Goal: Task Accomplishment & Management: Use online tool/utility

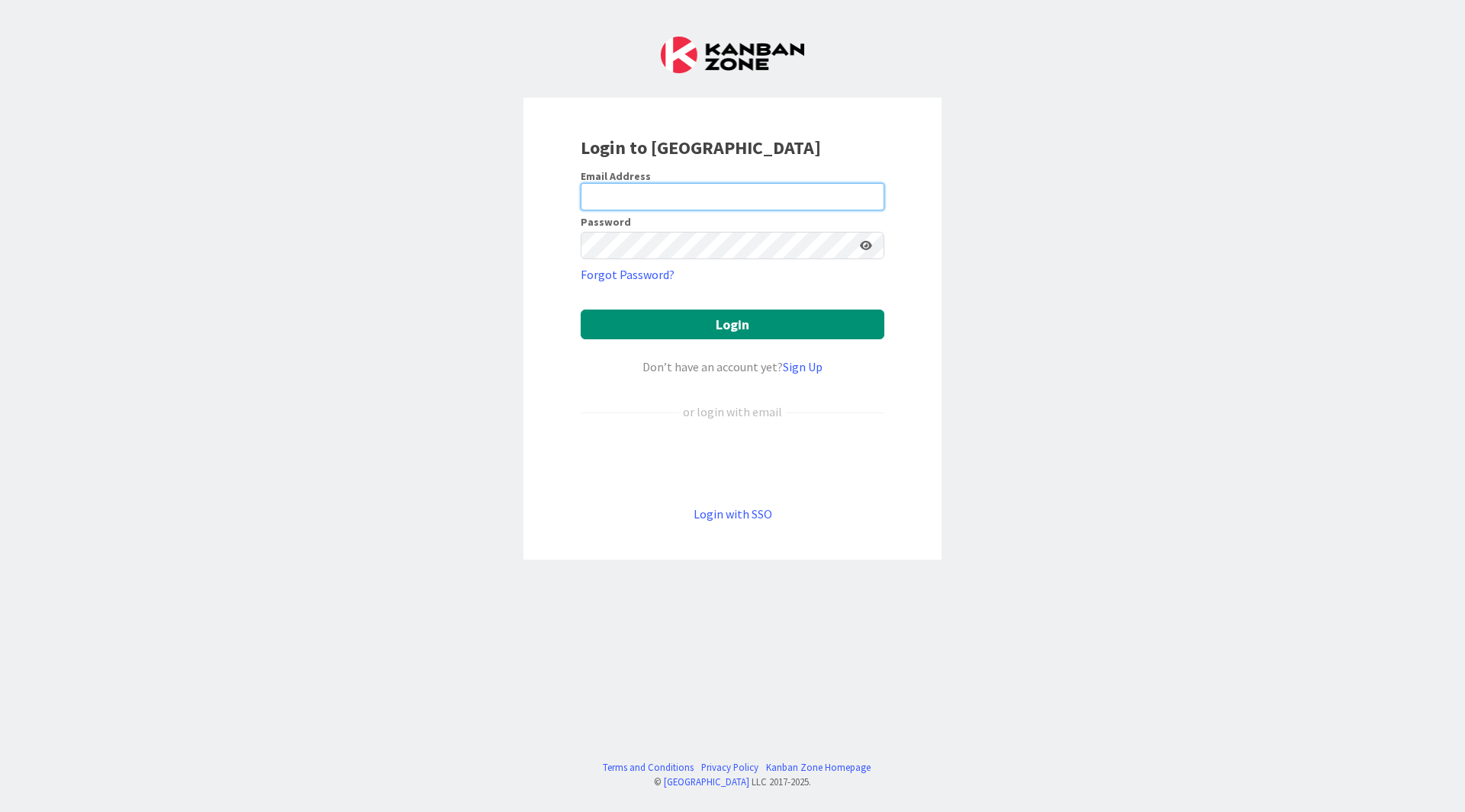
click at [690, 202] on input "email" at bounding box center [732, 196] width 304 height 27
type input "[PERSON_NAME][EMAIL_ADDRESS][DOMAIN_NAME]"
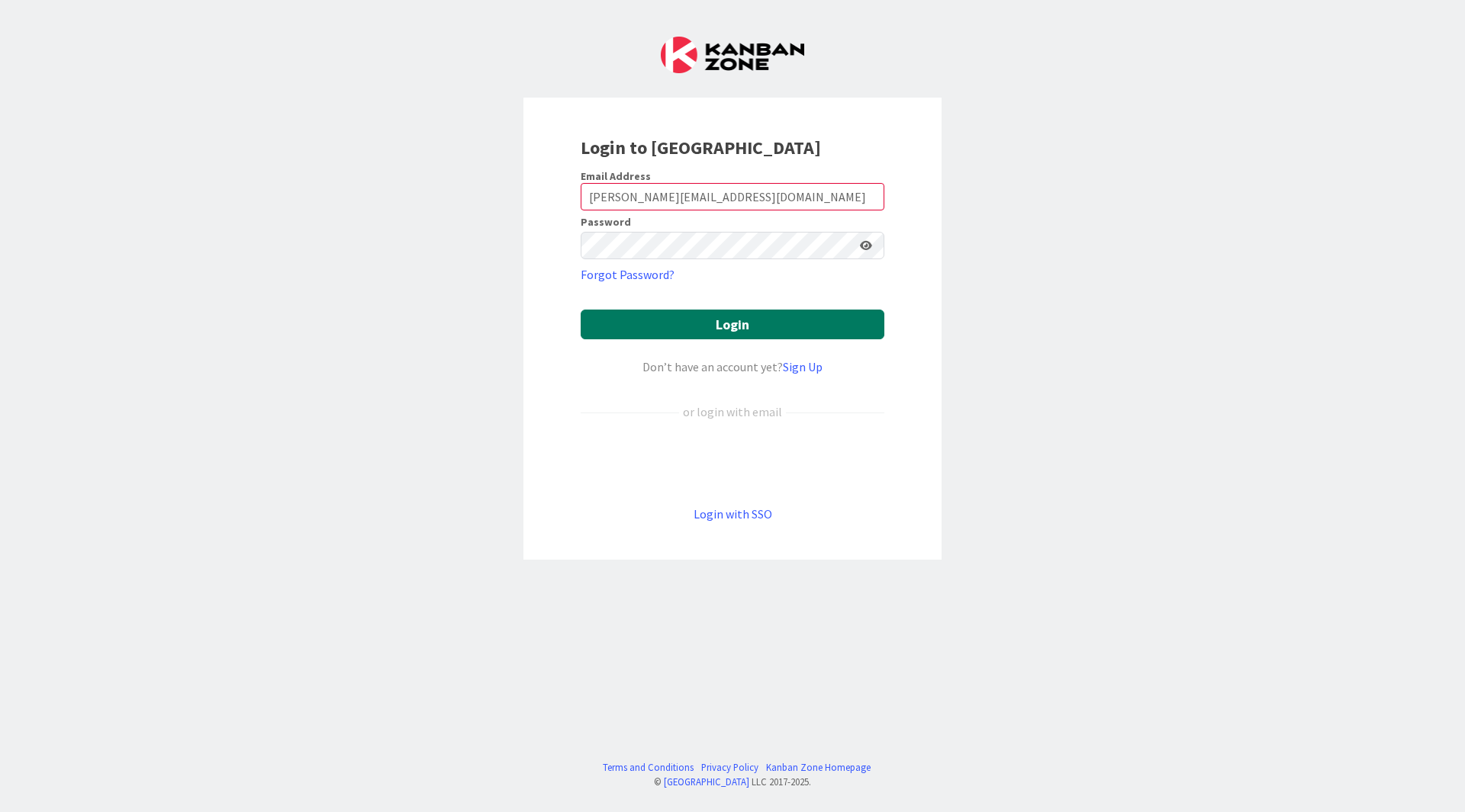
click at [695, 333] on button "Login" at bounding box center [732, 325] width 304 height 30
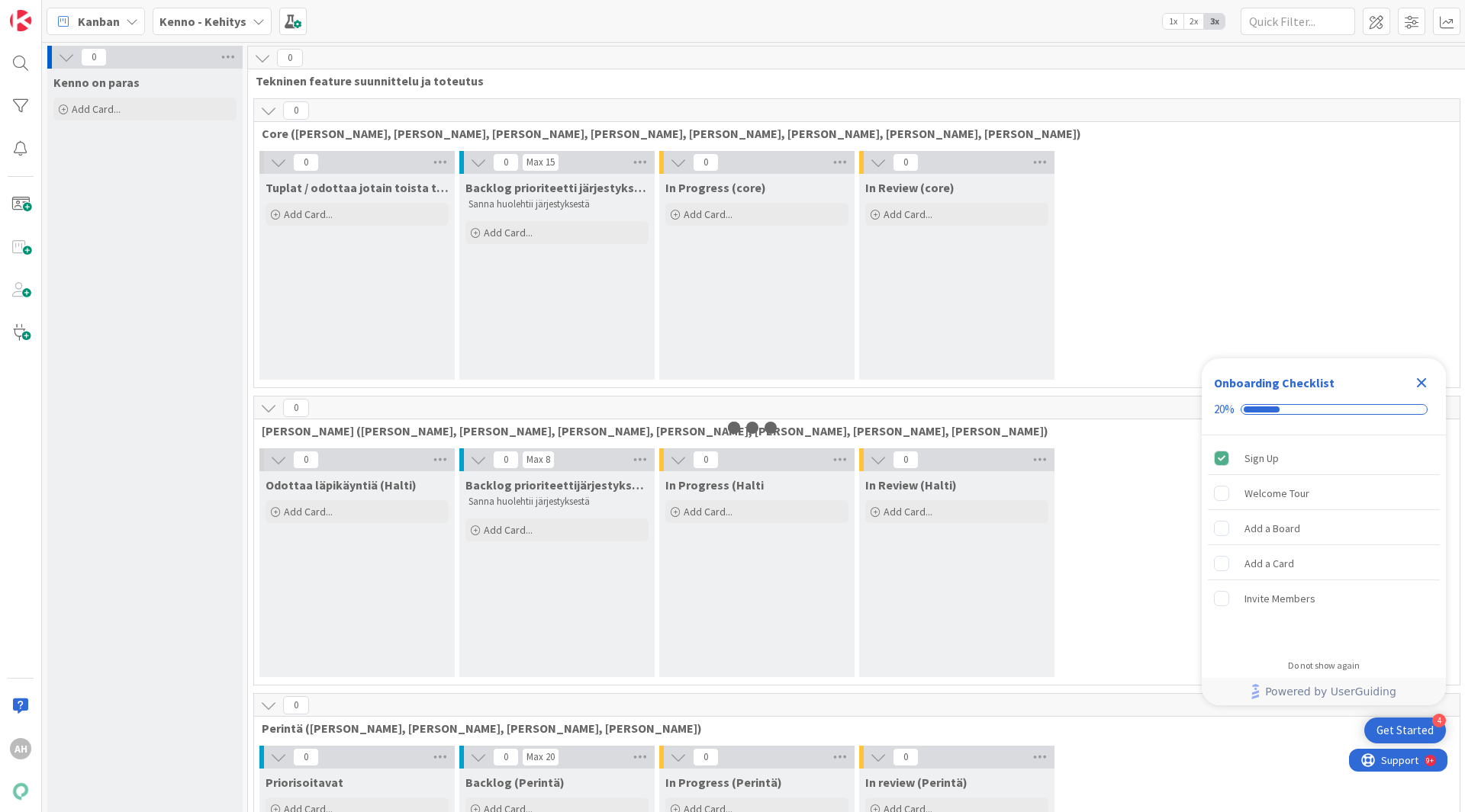
click at [1427, 380] on icon "Close Checklist" at bounding box center [1420, 383] width 18 height 18
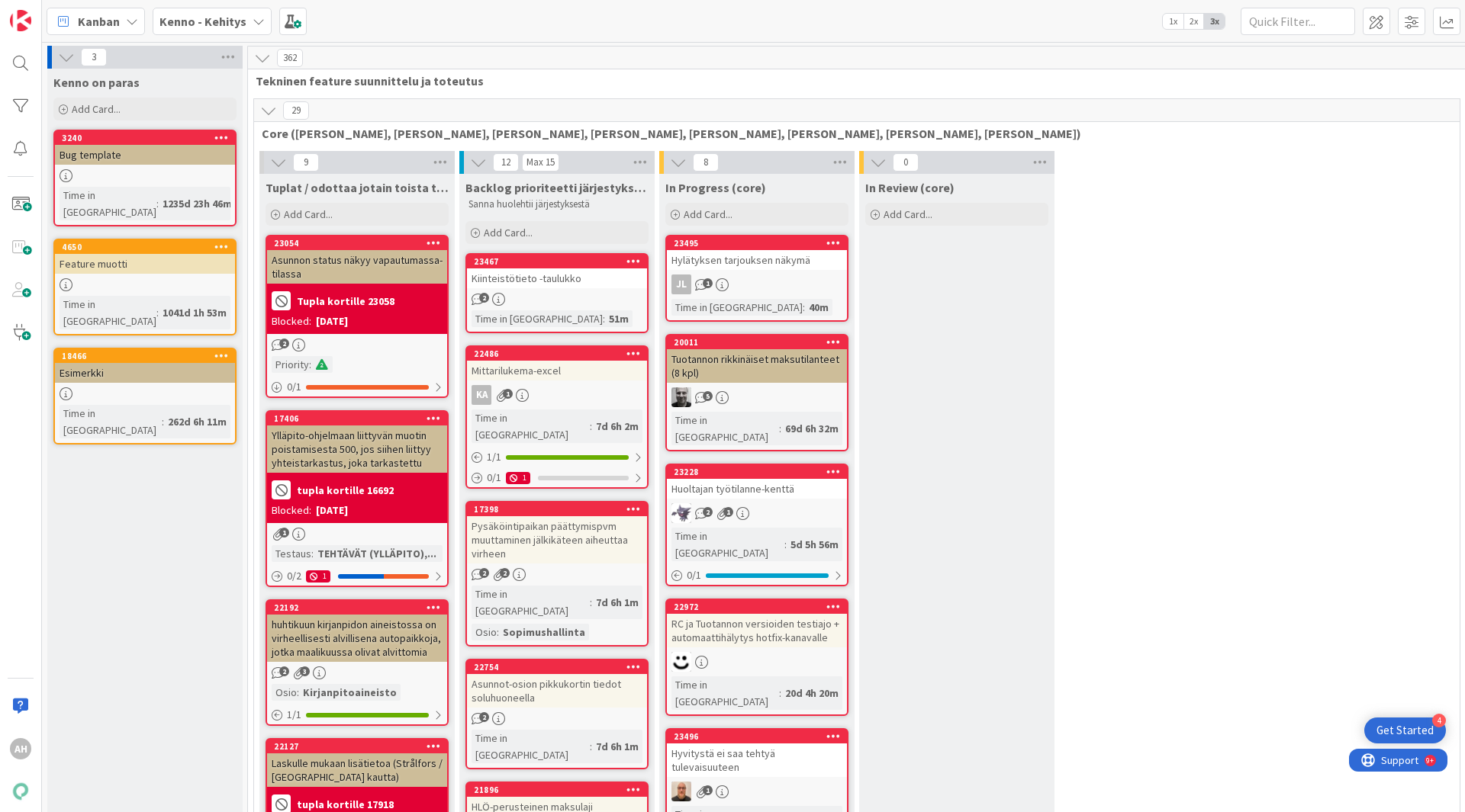
click at [247, 27] on div "Kenno - Kehitys" at bounding box center [212, 21] width 119 height 27
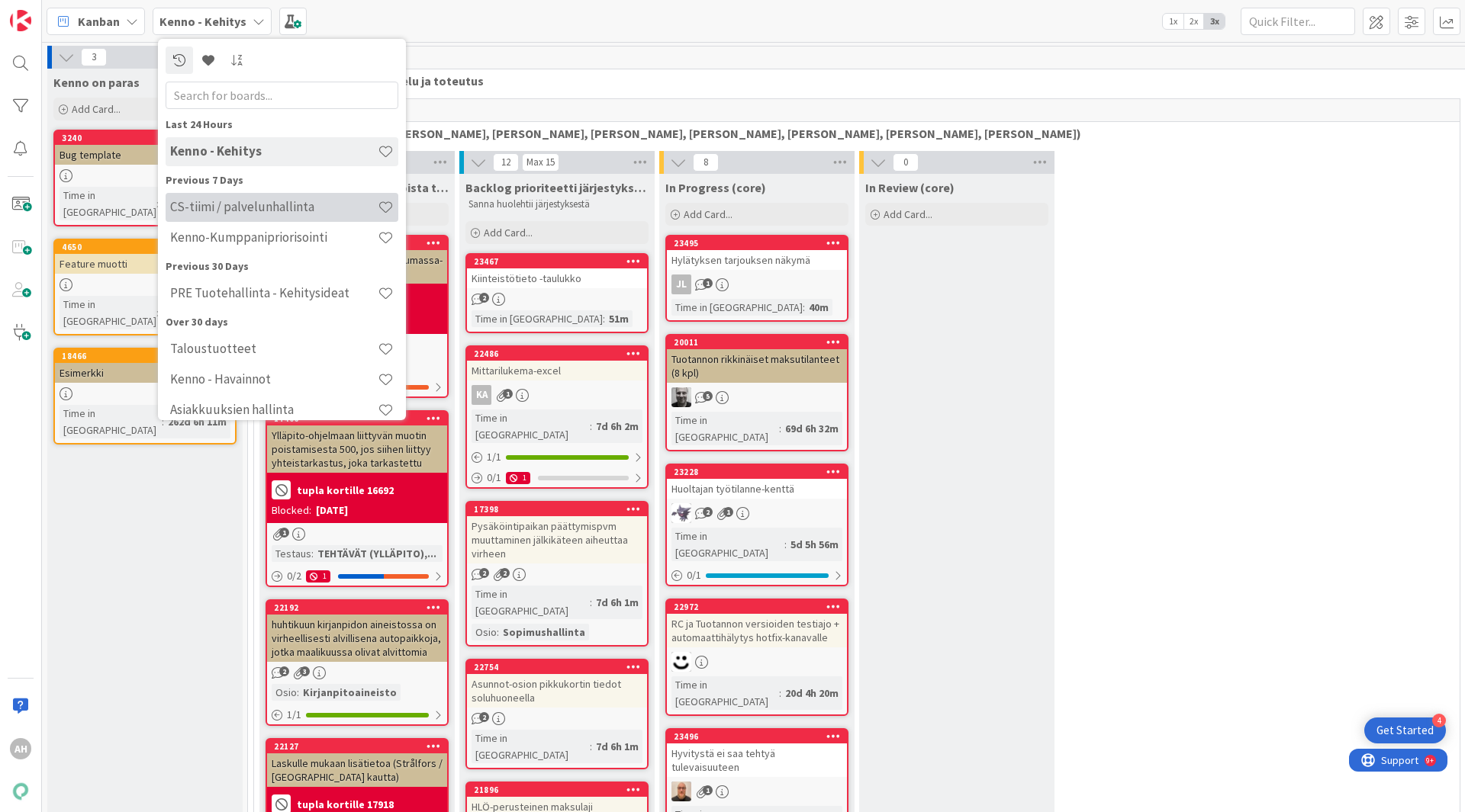
click at [270, 208] on h4 "CS-tiimi / palvelunhallinta" at bounding box center [274, 207] width 208 height 16
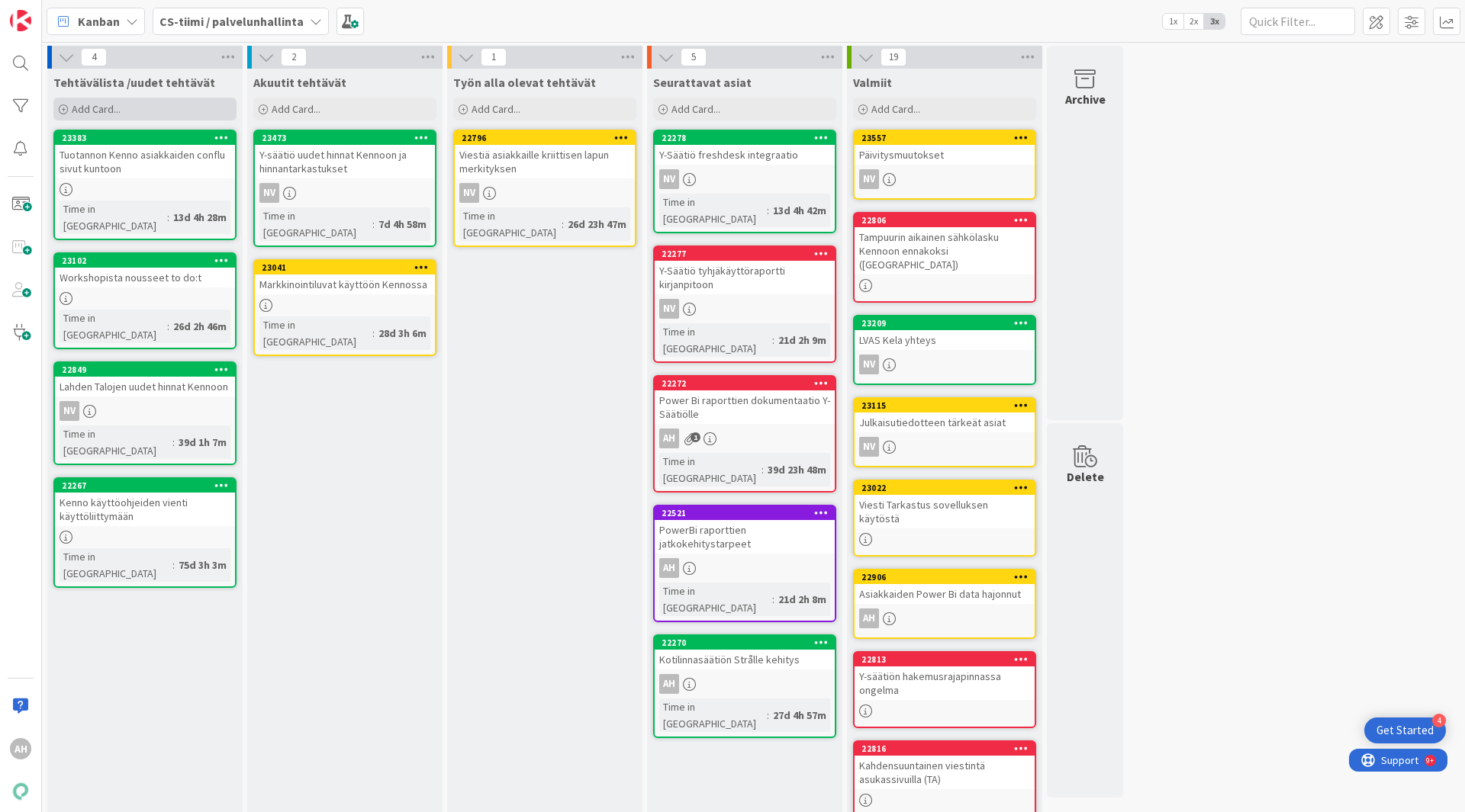
click at [91, 108] on span "Add Card..." at bounding box center [96, 109] width 49 height 14
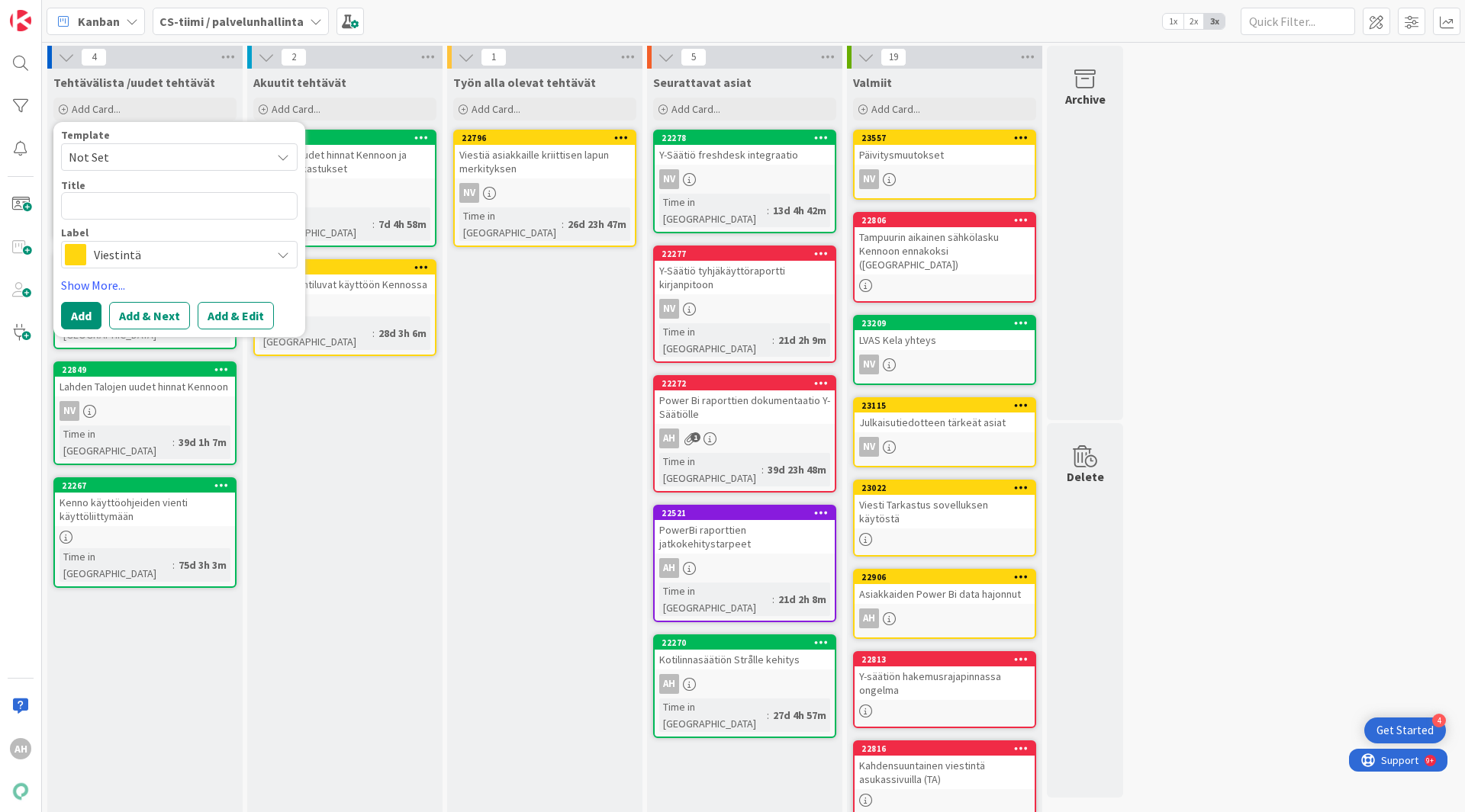
type textarea "x"
type textarea "D"
type textarea "x"
type textarea "Do"
type textarea "x"
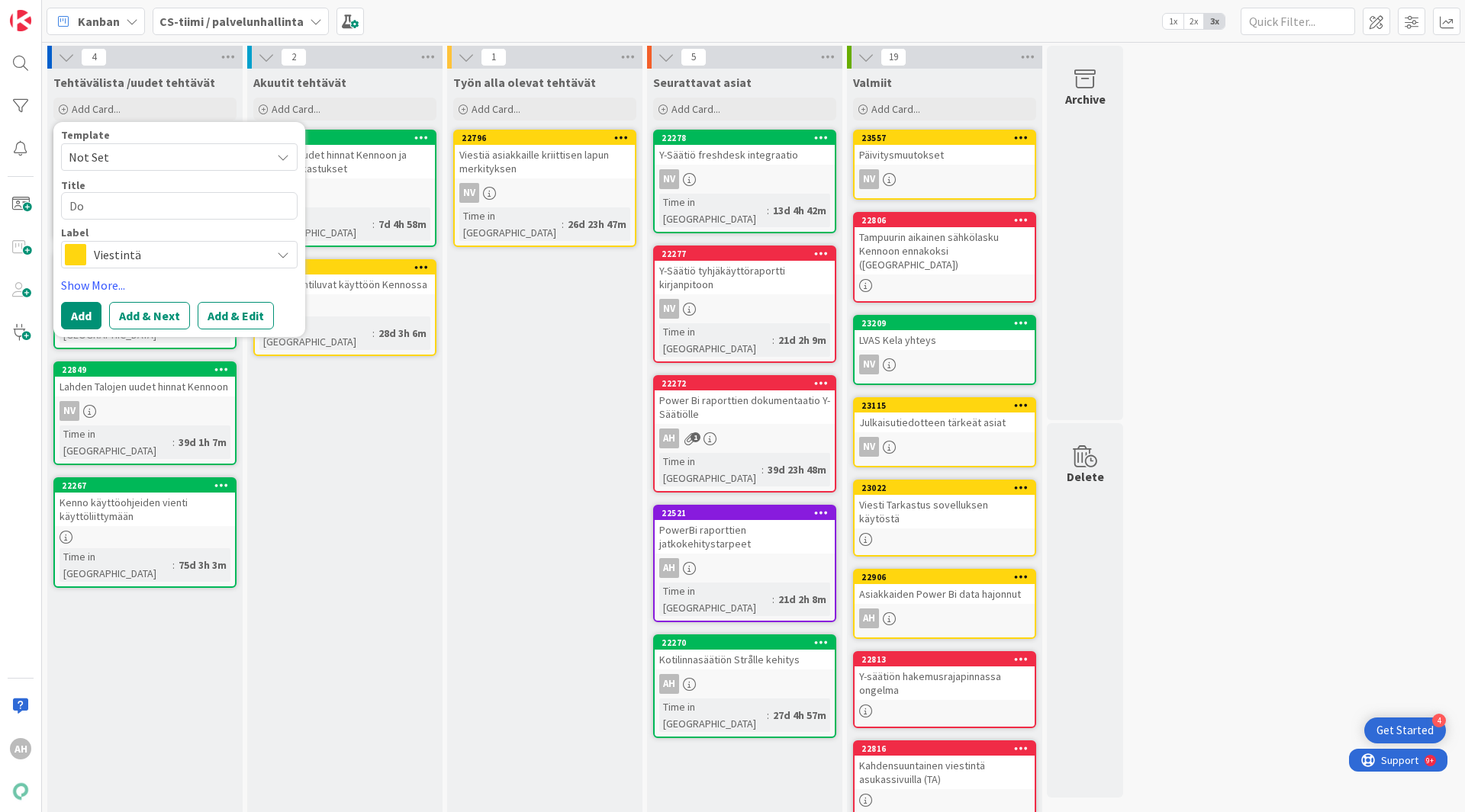
type textarea "Doc"
type textarea "x"
type textarea "Docu"
type textarea "x"
type textarea "Docue"
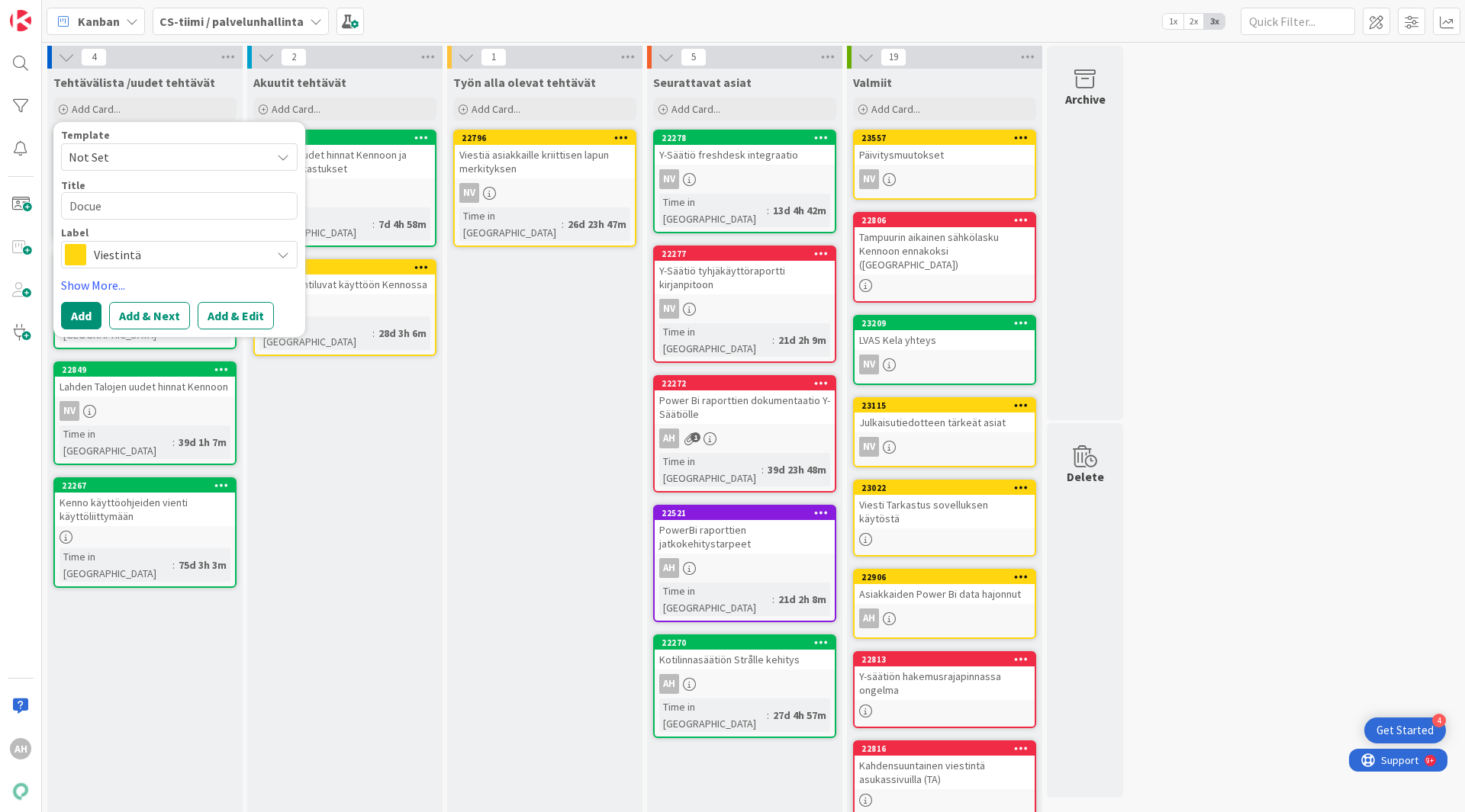
type textarea "x"
type textarea "Docue-"
type textarea "x"
type textarea "Docue-k"
type textarea "x"
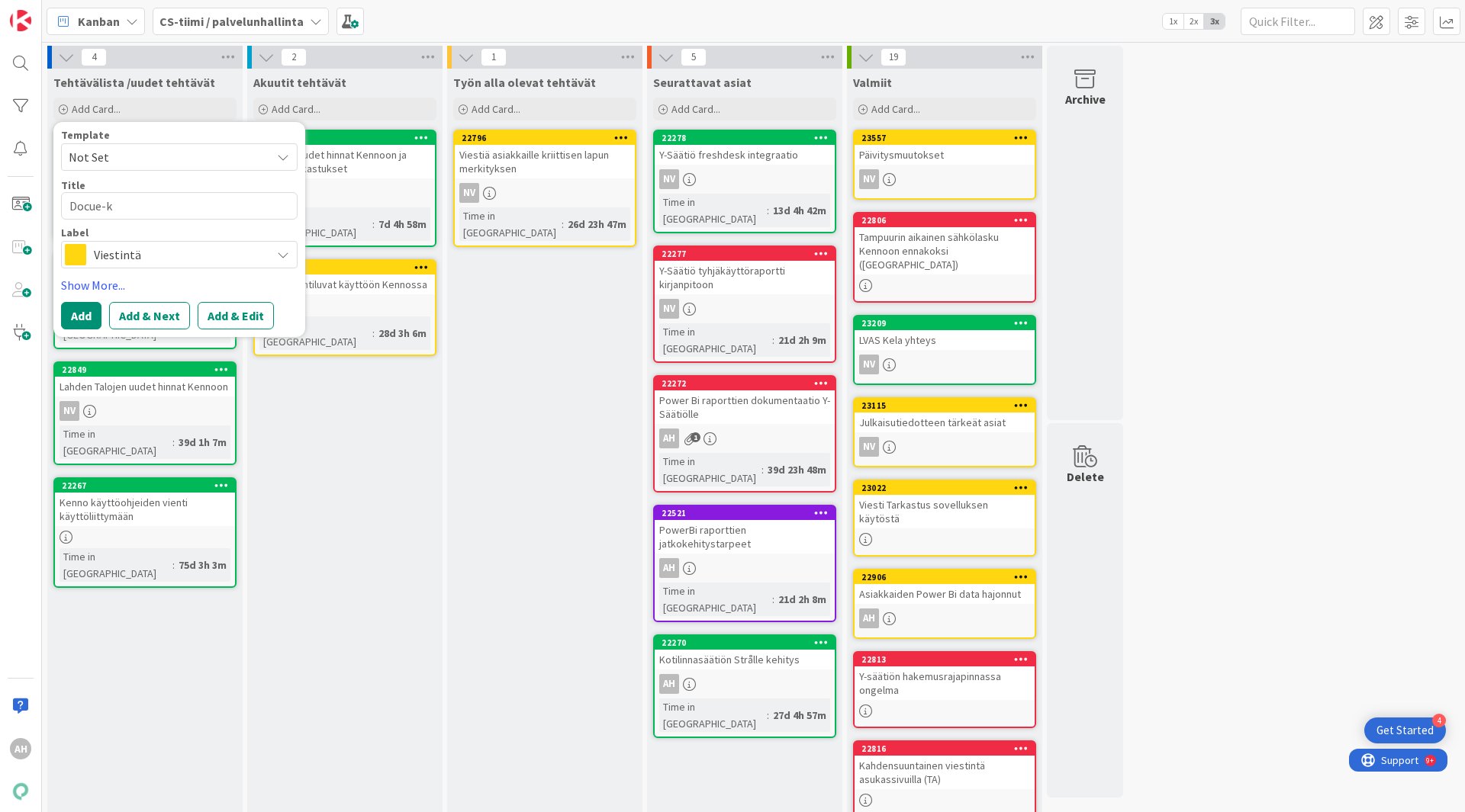
type textarea "Docue-ky"
type textarea "x"
type textarea "Docue-kys"
type textarea "x"
type textarea "Docue-kysy"
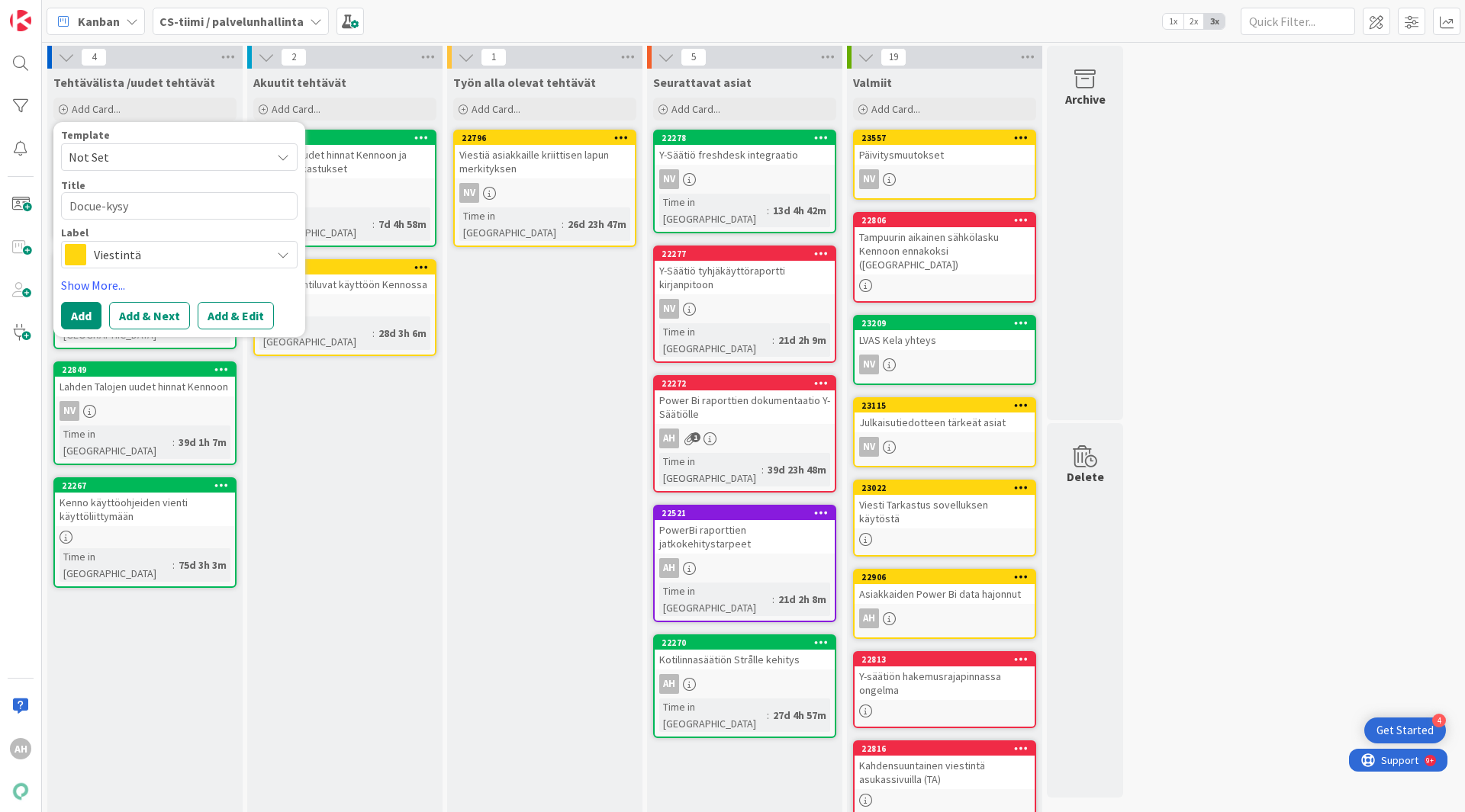
type textarea "x"
type textarea "Docue-kysym"
type textarea "x"
type textarea "Docue-kysymy"
type textarea "x"
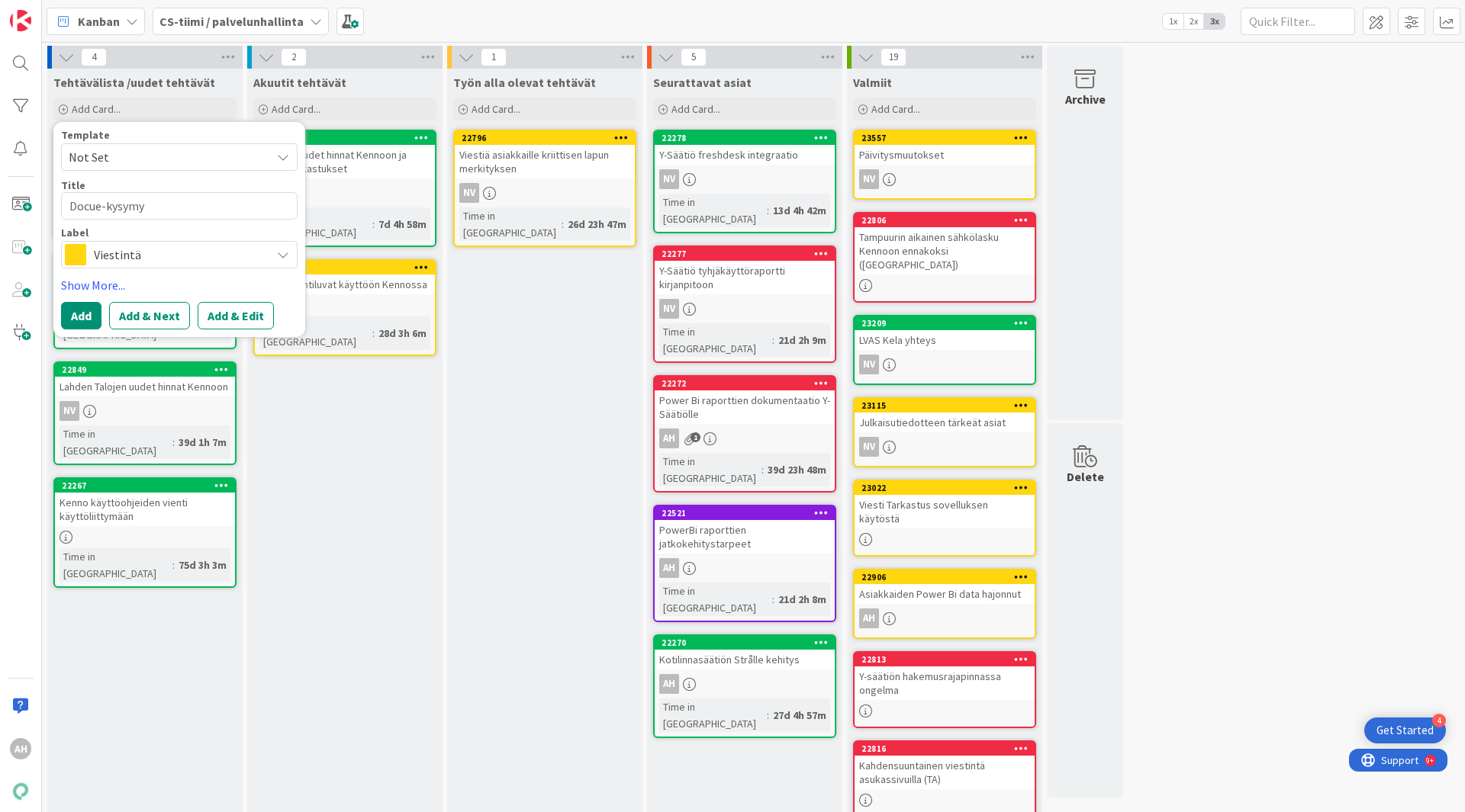
type textarea "Docue-kysymys"
type textarea "x"
type textarea "Docue-kysymys"
type textarea "x"
type textarea "Docue-kysymys t"
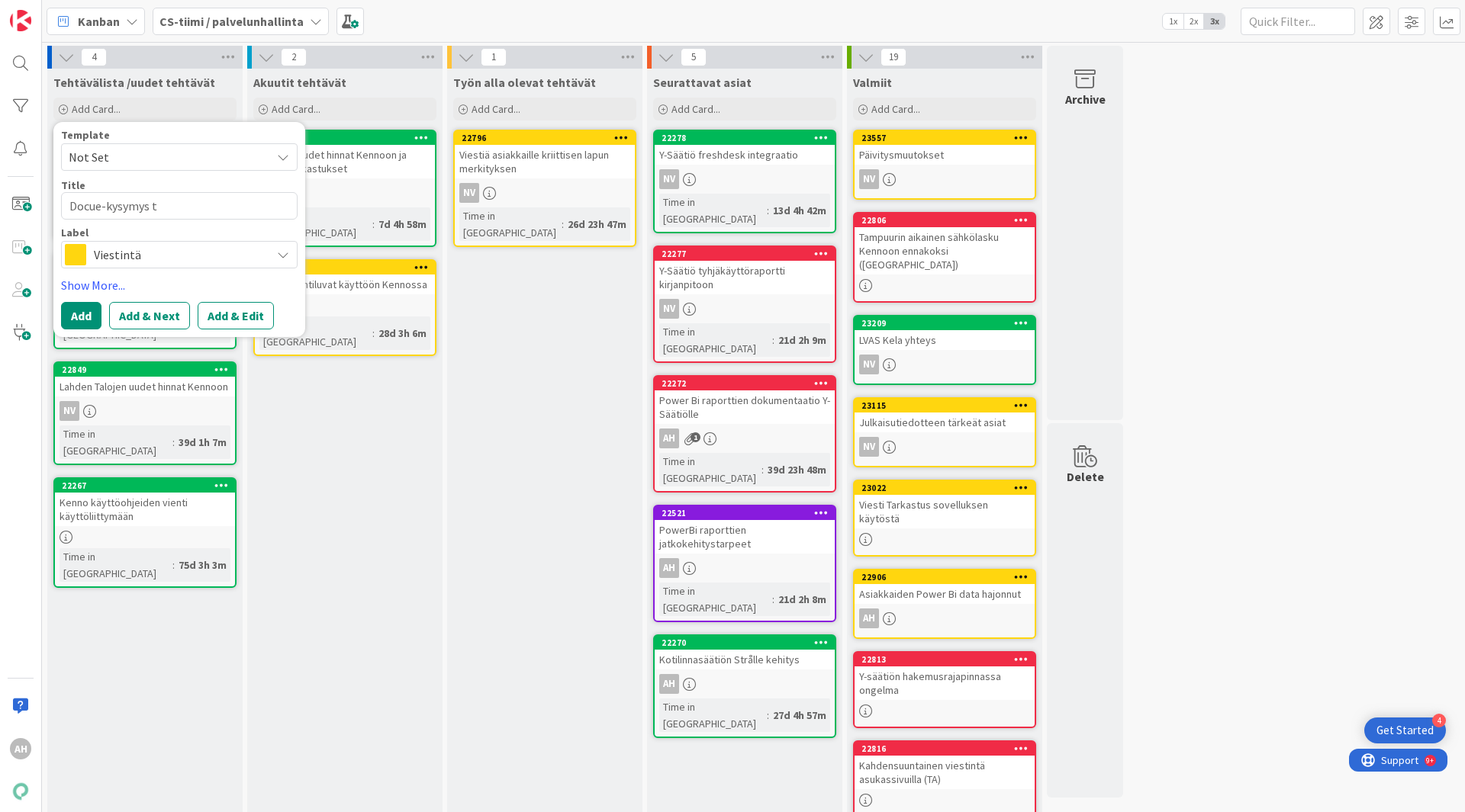
type textarea "x"
type textarea "Docue-kysymys tu"
type textarea "x"
type textarea "Docue-kysymys tuo"
type textarea "x"
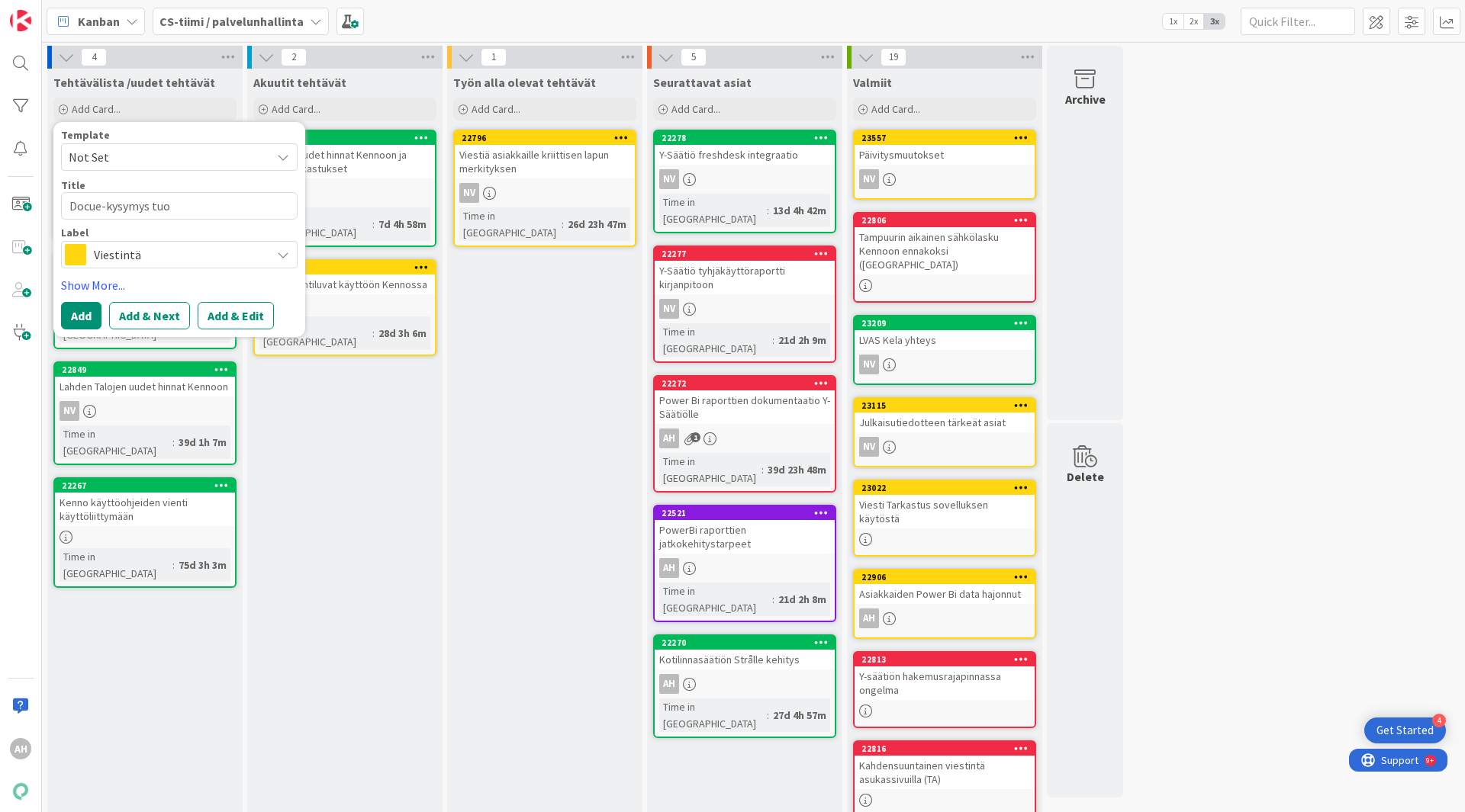
type textarea "Docue-kysymys tuot"
type textarea "x"
type textarea "Docue-kysymys tuota"
type textarea "x"
type textarea "Docue-kysymys tuotano"
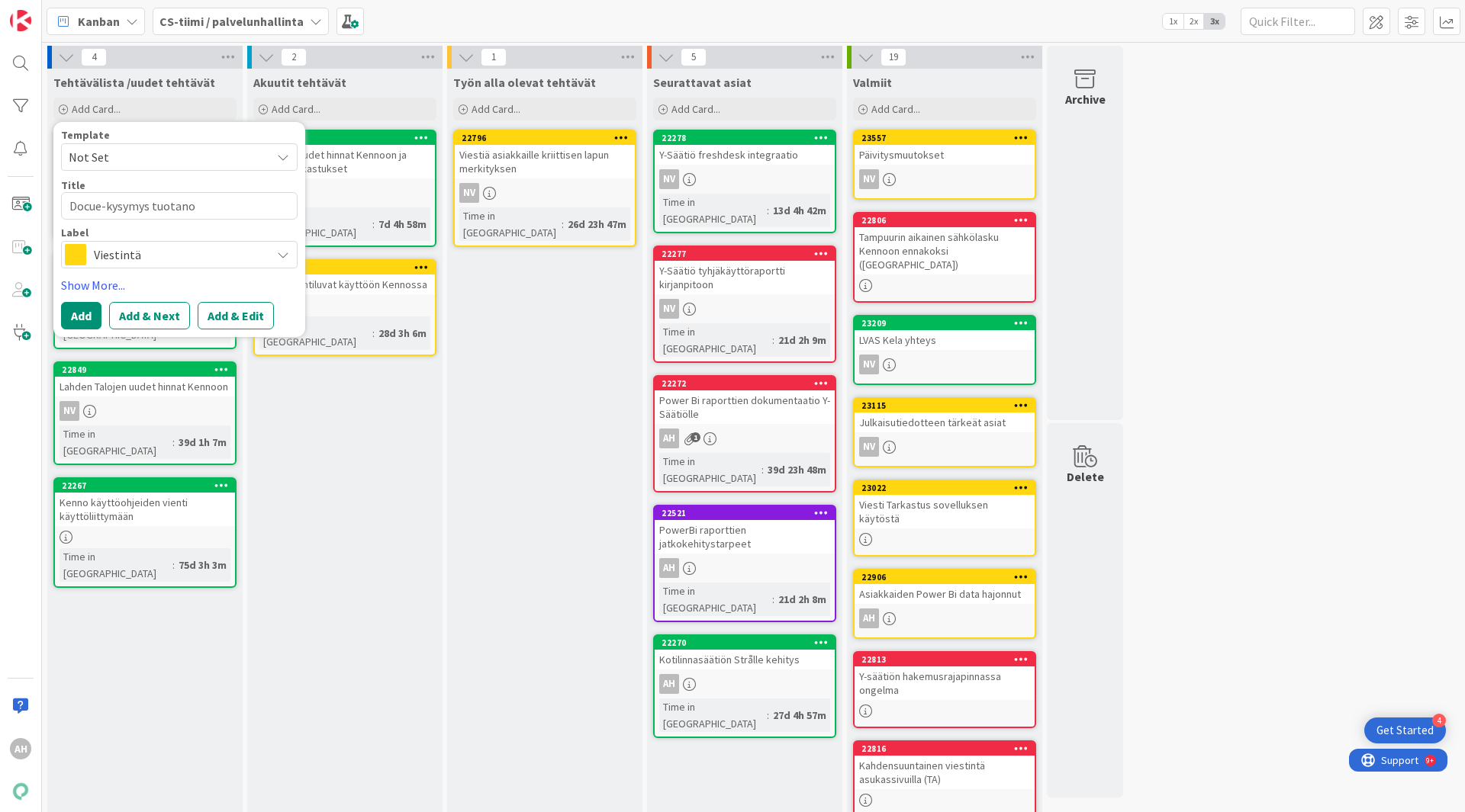
type textarea "x"
type textarea "Docue-kysymys tuotan"
type textarea "x"
type textarea "Docue-kysymys tuotanno"
type textarea "x"
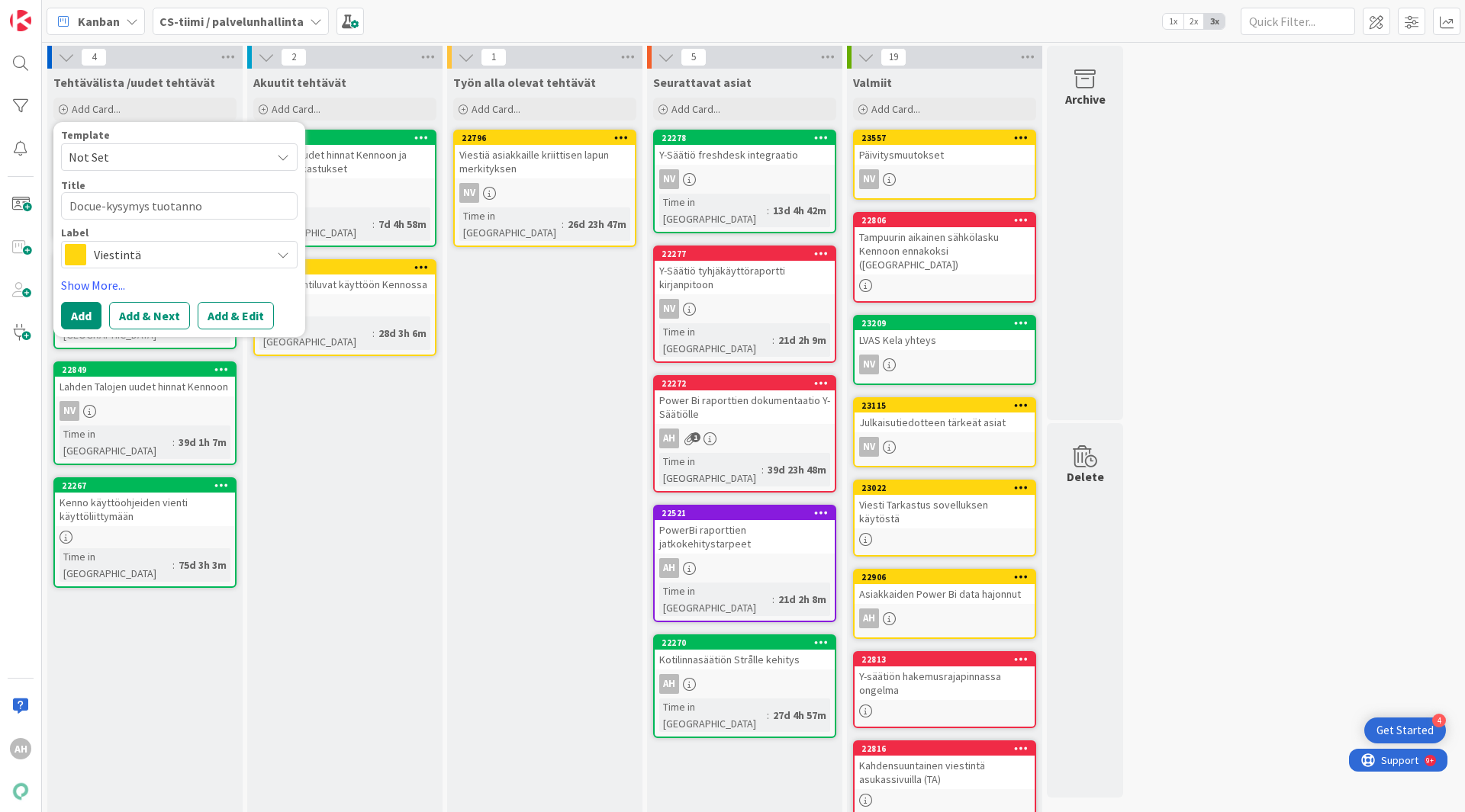
type textarea "Docue-kysymys tuotanno"
type textarea "x"
type textarea "Docue-kysymys tuotanno"
type textarea "x"
type textarea "Docue-kysymys tuotanno"
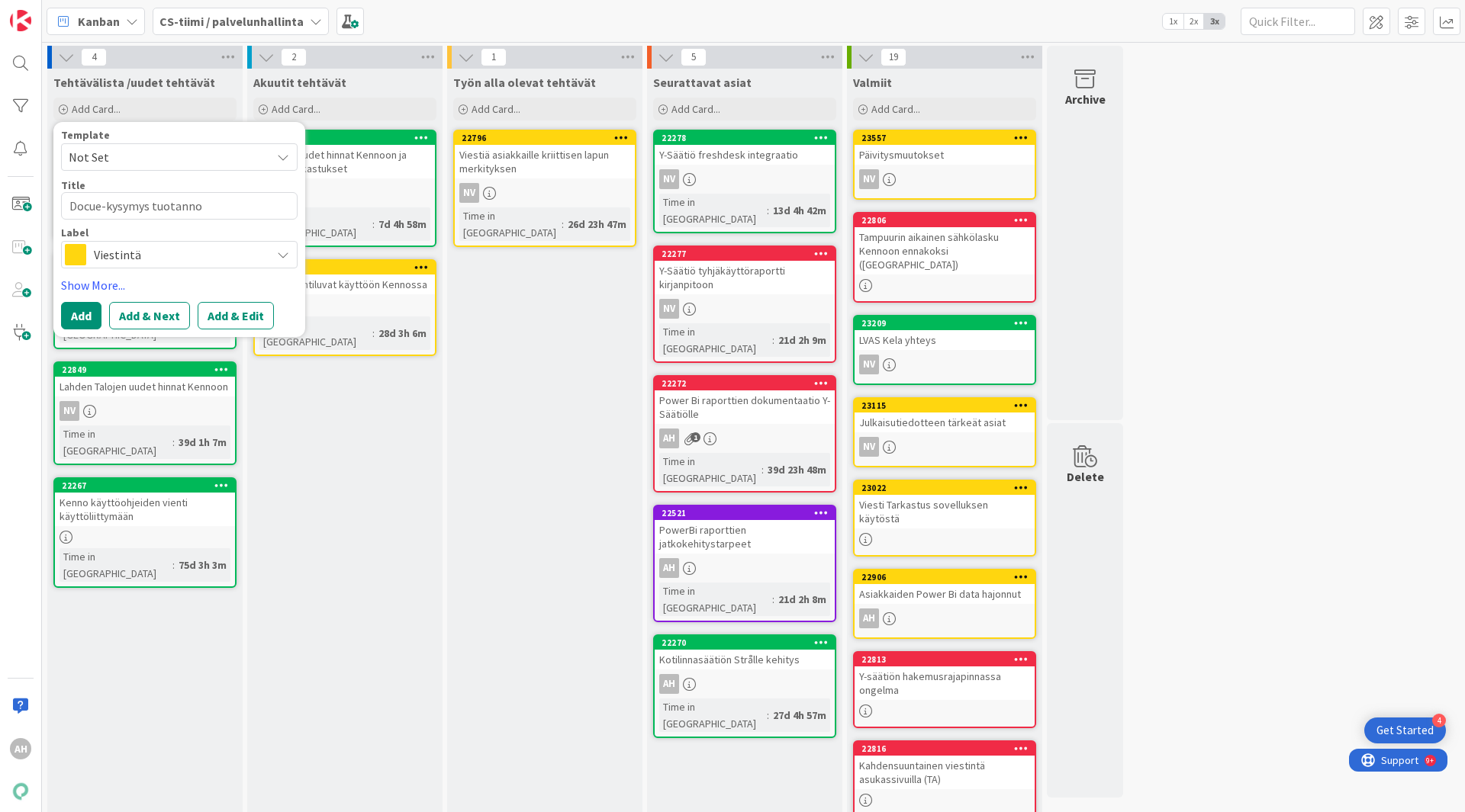
type textarea "x"
type textarea "Docue-kysymys tuotanno"
type textarea "x"
type textarea "Docue-kysymys tuotannon"
type textarea "x"
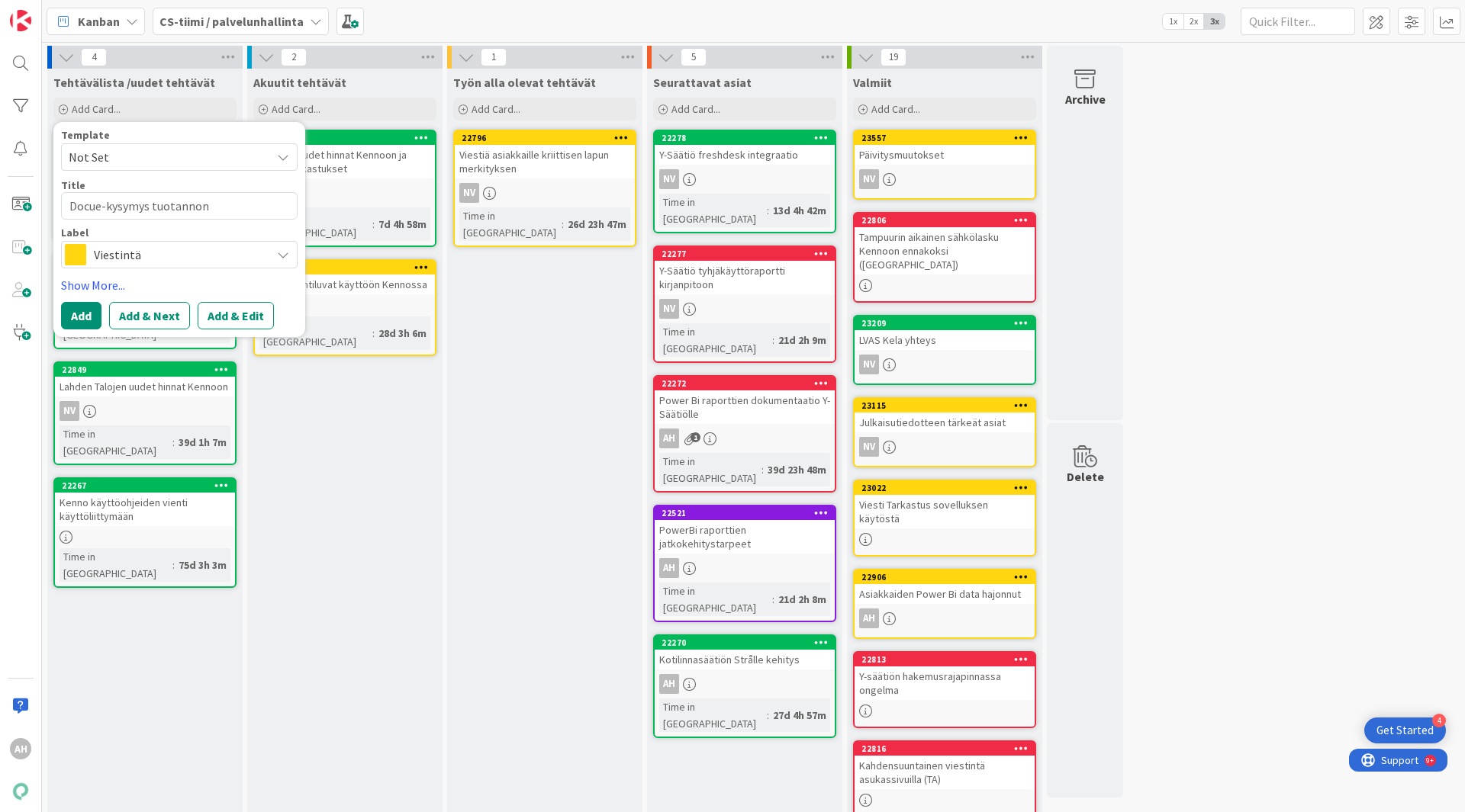
type textarea "Docue-kysymys tuotannon"
type textarea "x"
type textarea "Docue-kysymys tuotannon a"
type textarea "x"
type textarea "Docue-kysymys tuotannon as"
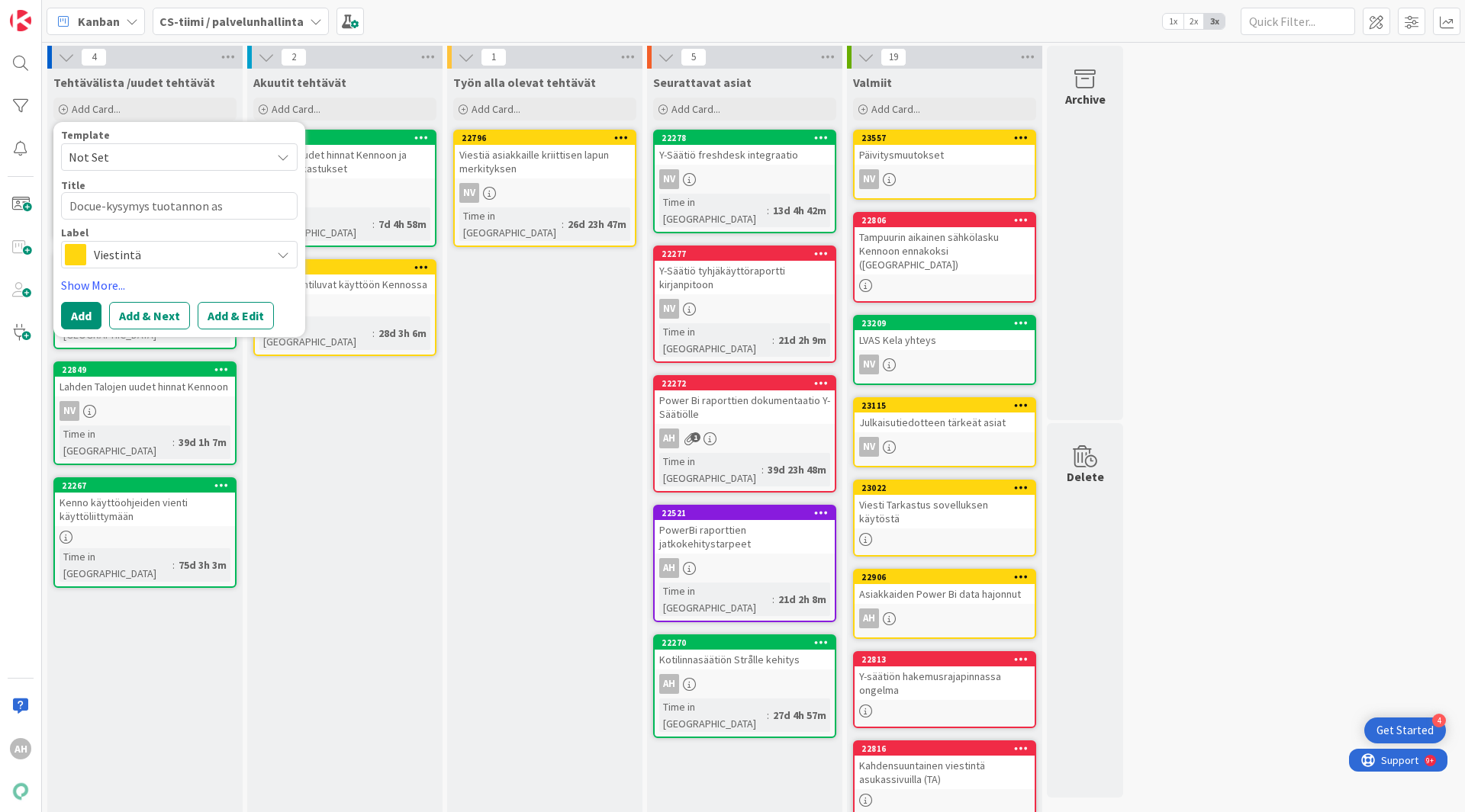
type textarea "x"
type textarea "Docue-kysymys tuotannon asi"
type textarea "x"
type textarea "Docue-kysymys tuotannon asiak"
type textarea "x"
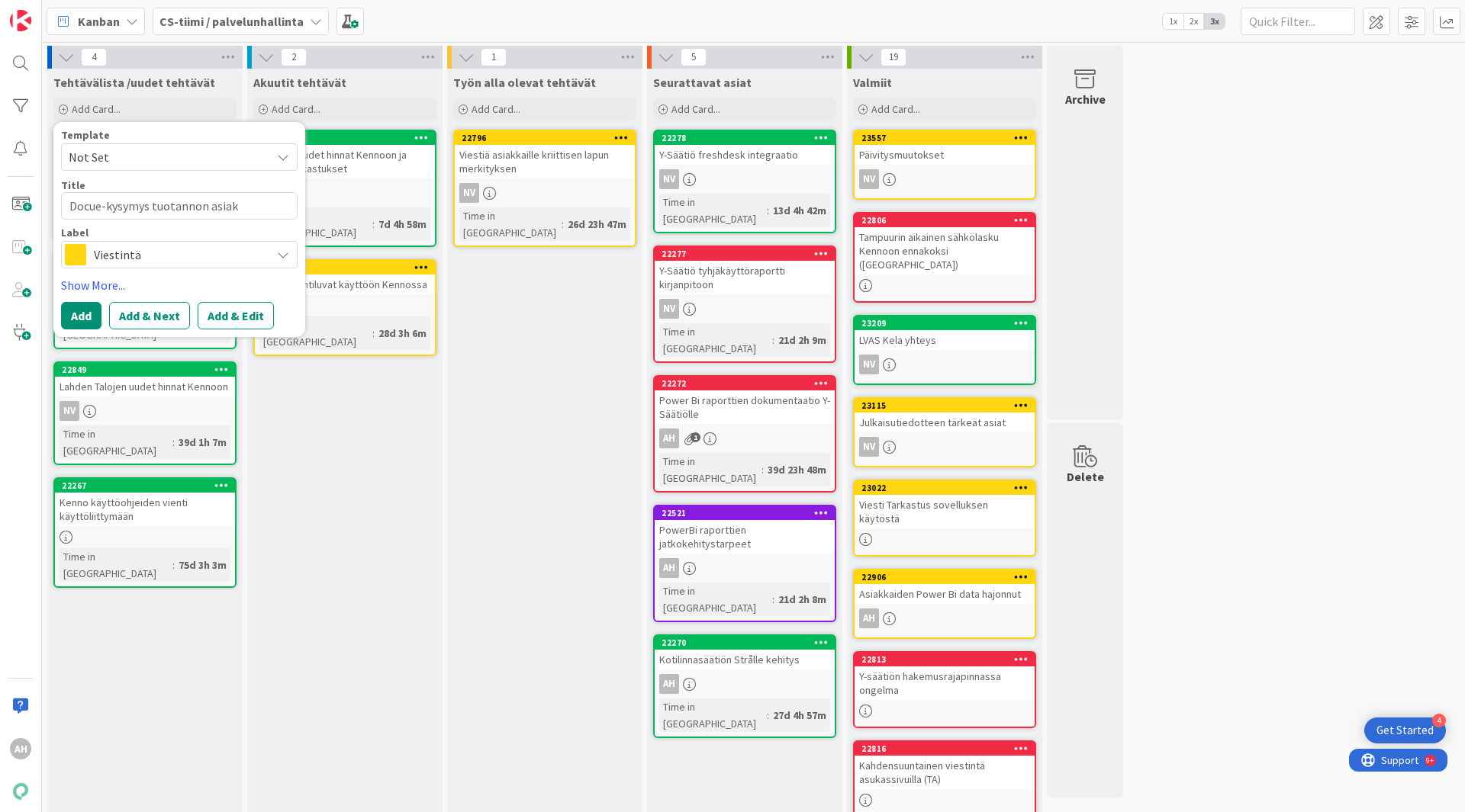
type textarea "Docue-kysymys tuotannon asiakk"
type textarea "x"
type textarea "Docue-kysymys tuotannon asiakka"
type textarea "x"
type textarea "Docue-kysymys tuotannon asiakkai"
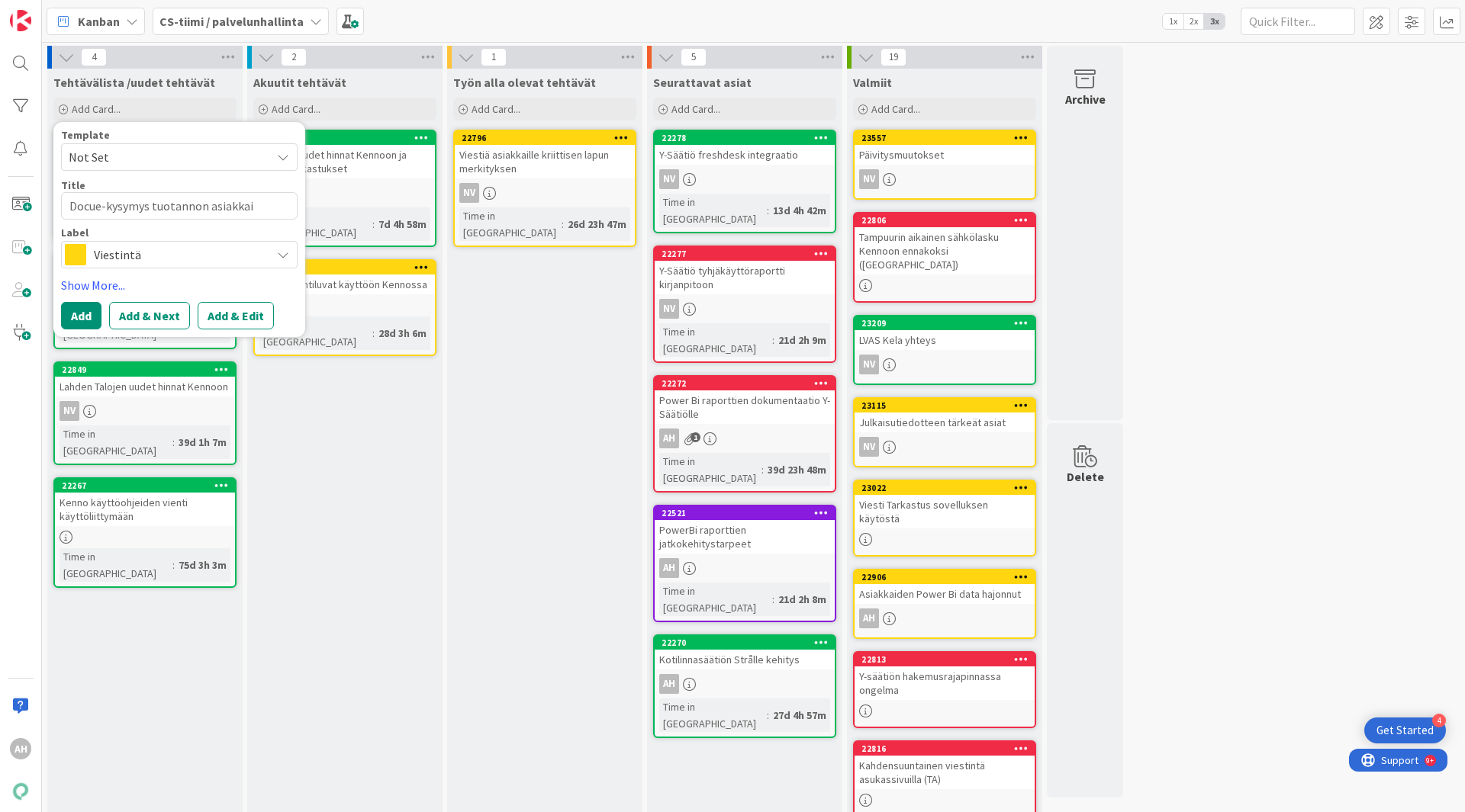
type textarea "x"
type textarea "Docue-kysymys tuotannon asiakkaik"
type textarea "x"
type textarea "Docue-kysymys tuotannon asiakkai"
type textarea "x"
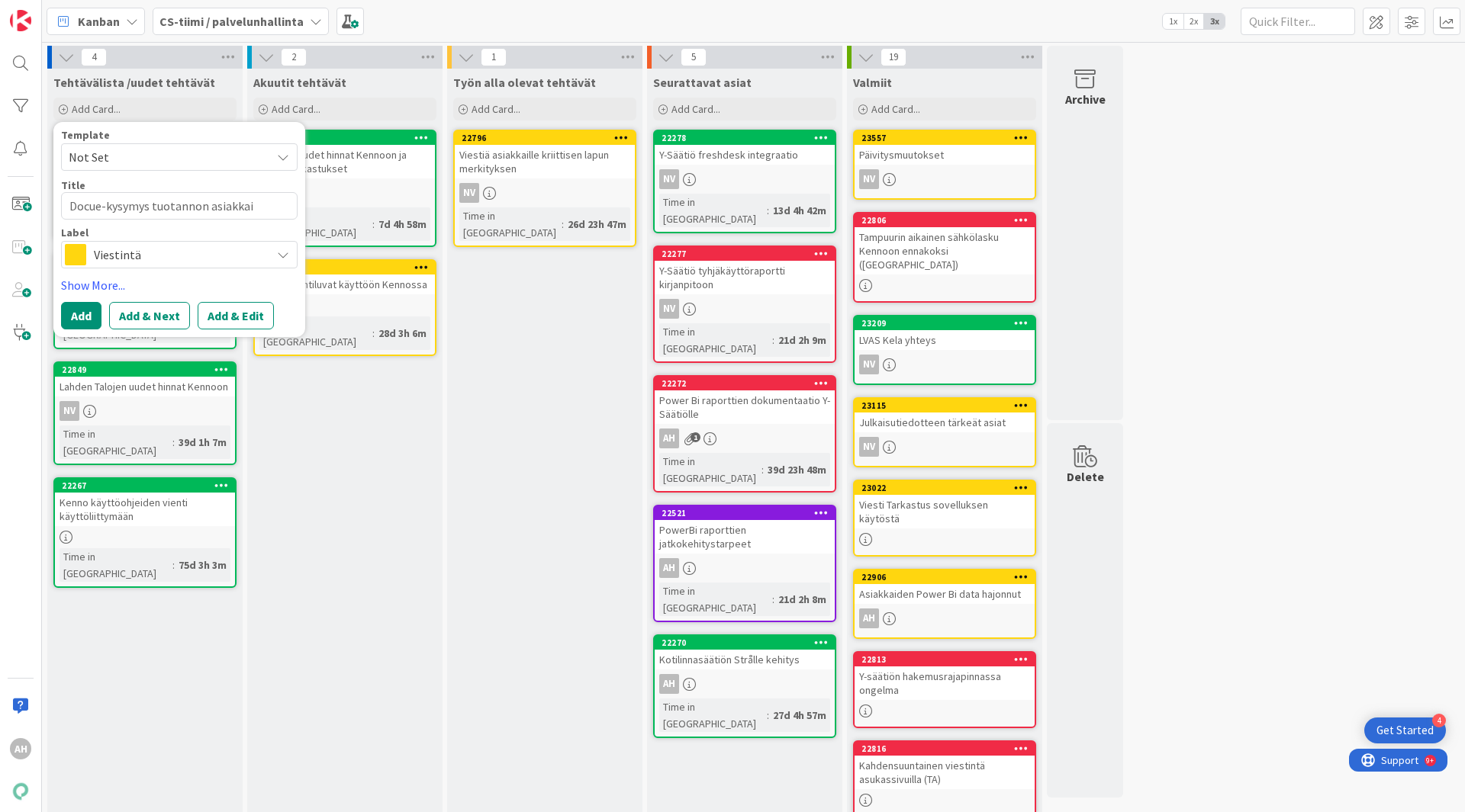
type textarea "Docue-kysymys tuotannon asiakkail"
type textarea "x"
type textarea "Docue-kysymys tuotannon asiakkaill"
type textarea "x"
type textarea "Docue-kysymys tuotannon asiakkaille"
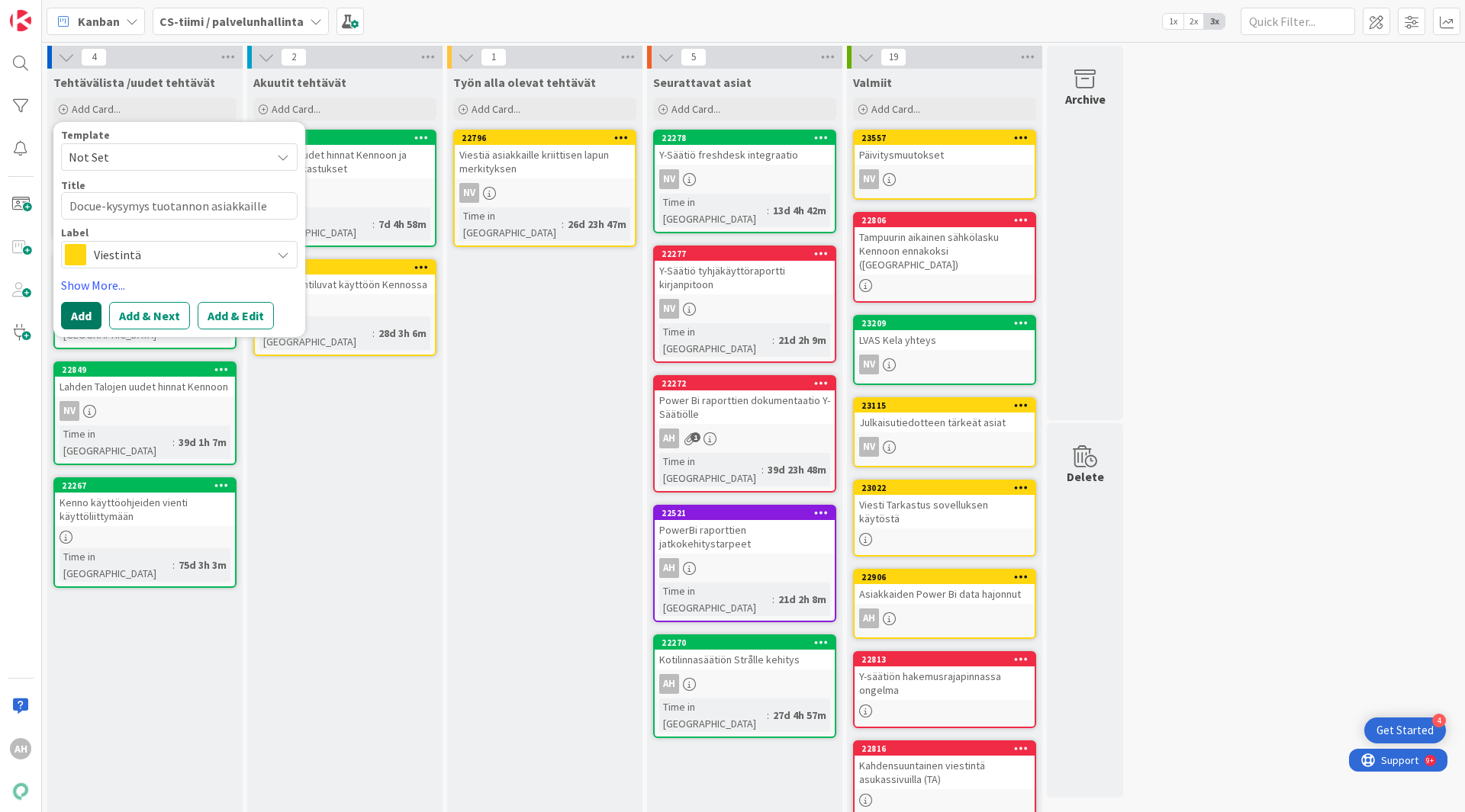
click at [86, 313] on button "Add" at bounding box center [81, 315] width 41 height 27
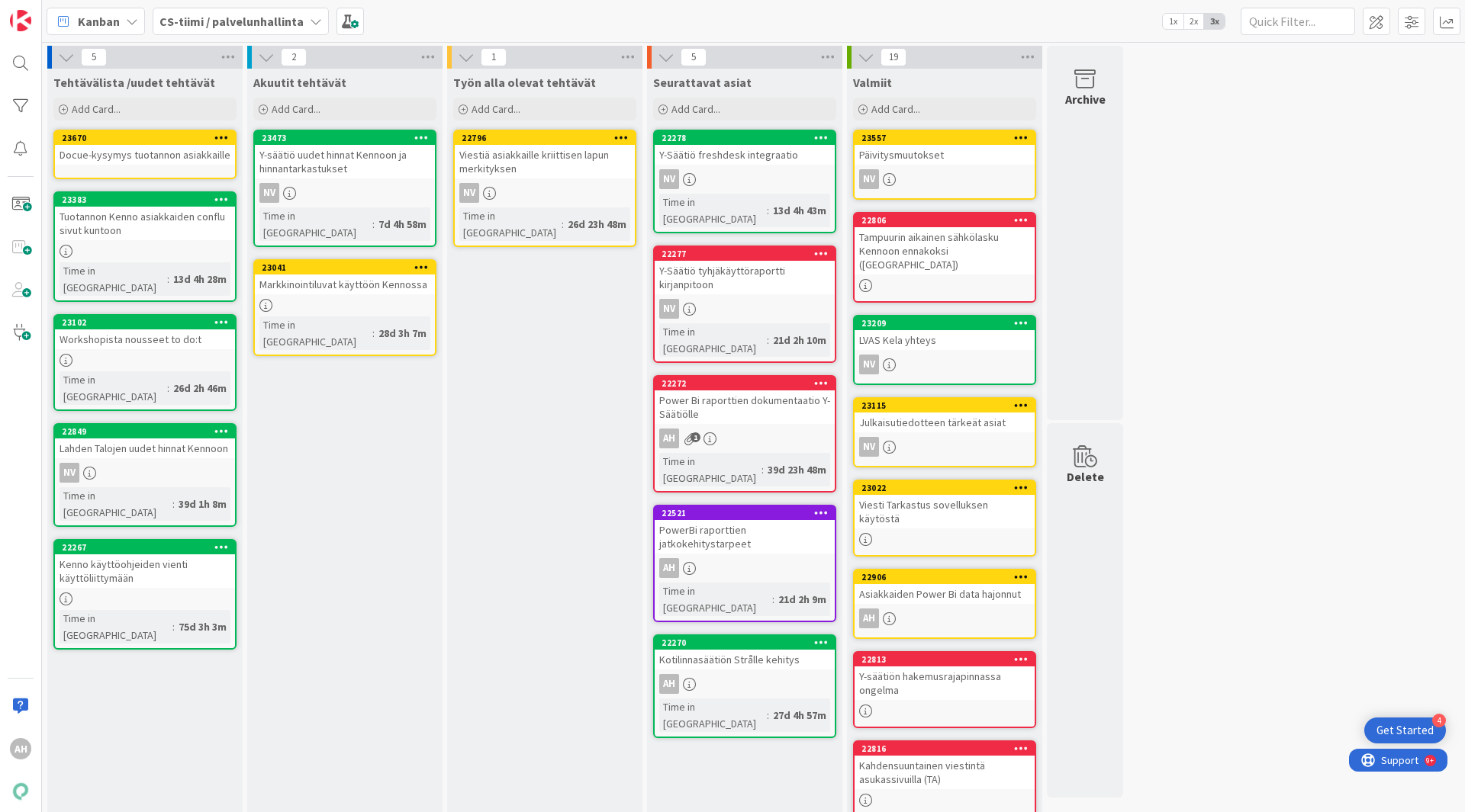
click at [171, 151] on div "Docue-kysymys tuotannon asiakkaille" at bounding box center [144, 155] width 180 height 20
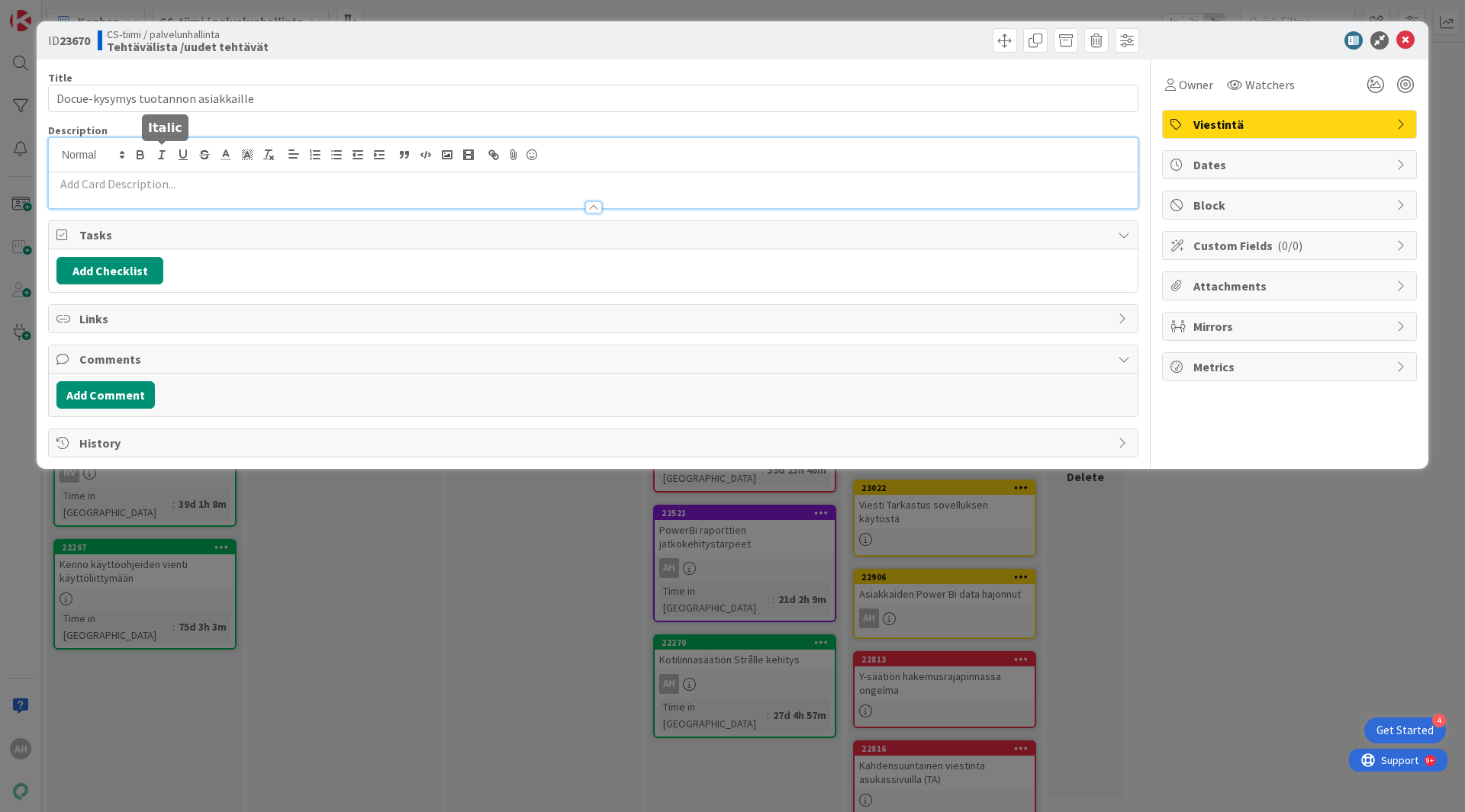
click at [155, 157] on div at bounding box center [593, 173] width 1089 height 70
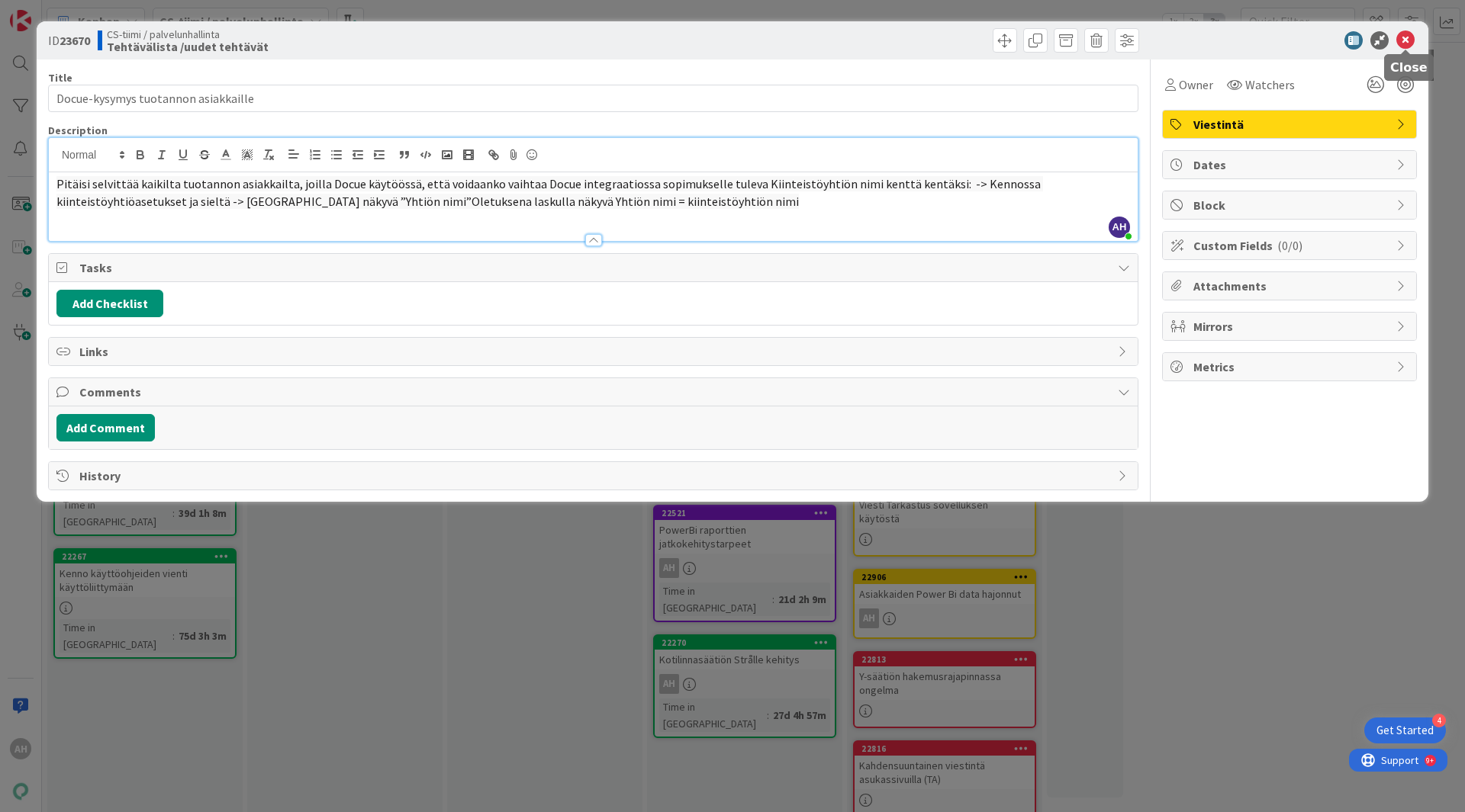
click at [1408, 37] on icon at bounding box center [1405, 40] width 18 height 18
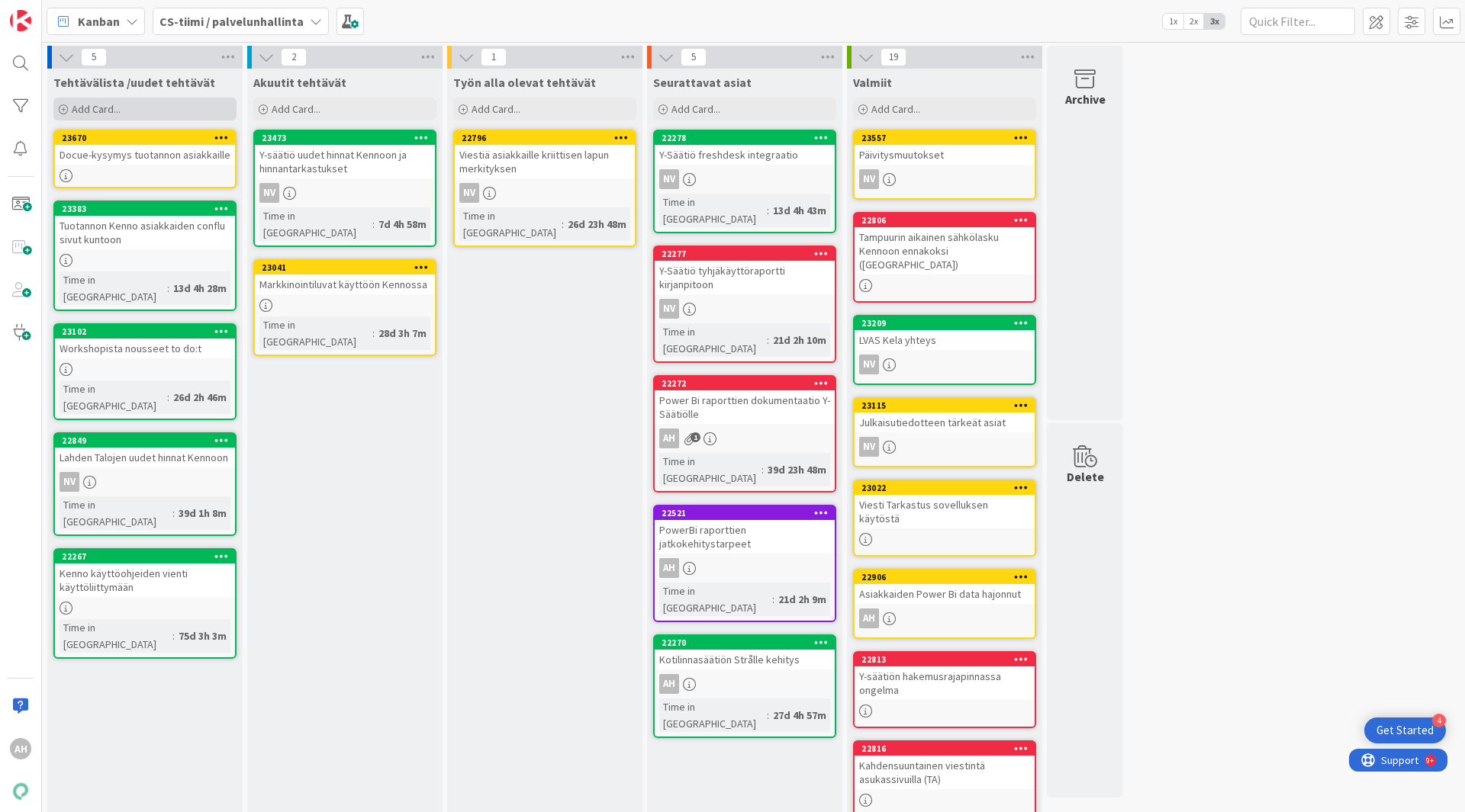
click at [107, 112] on span "Add Card..." at bounding box center [96, 109] width 49 height 14
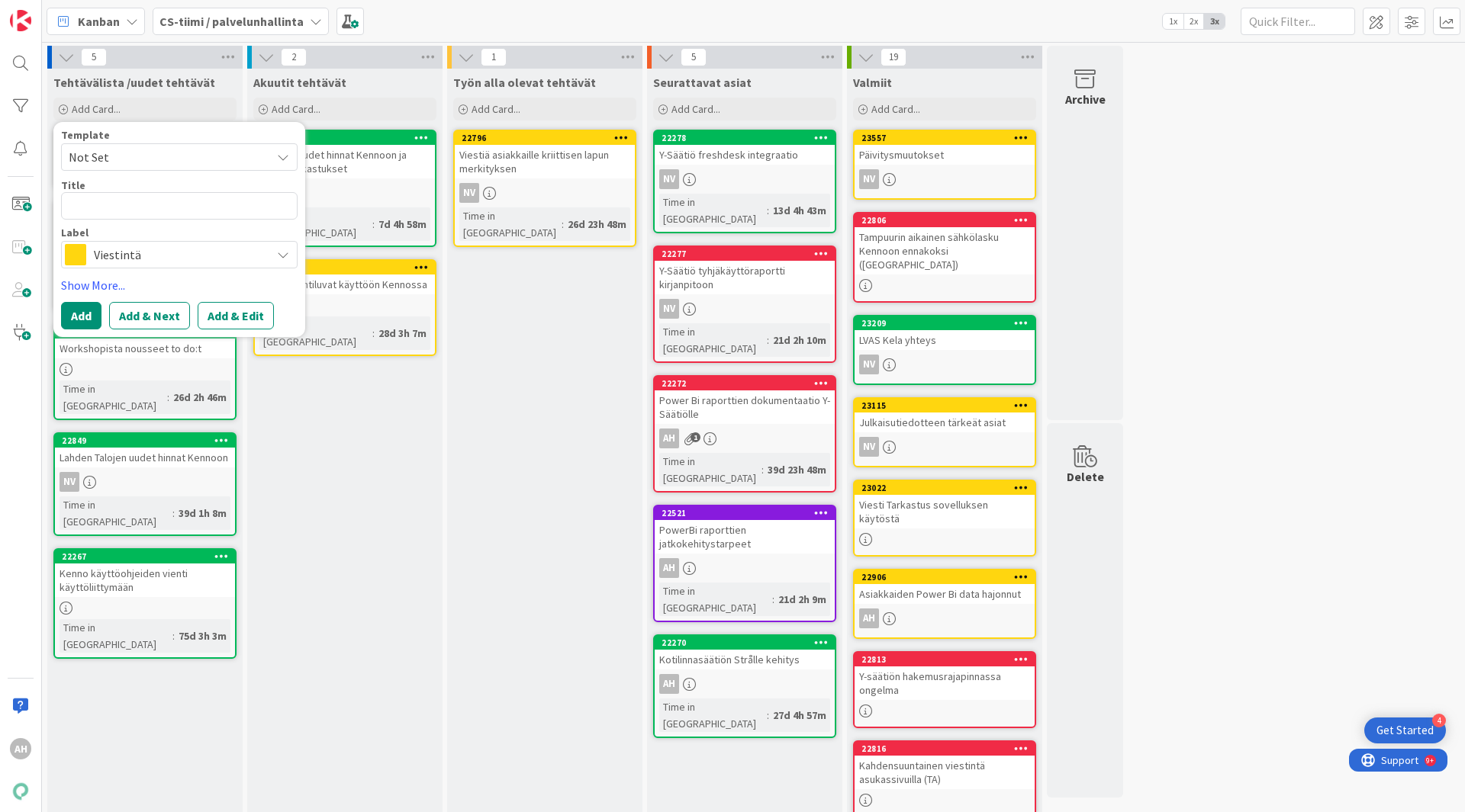
click at [112, 156] on span "Not Set" at bounding box center [164, 157] width 191 height 20
drag, startPoint x: 187, startPoint y: 158, endPoint x: 220, endPoint y: 218, distance: 68.5
click at [186, 158] on span "Not Set" at bounding box center [164, 157] width 191 height 20
click at [176, 208] on textarea at bounding box center [179, 205] width 237 height 27
type textarea "x"
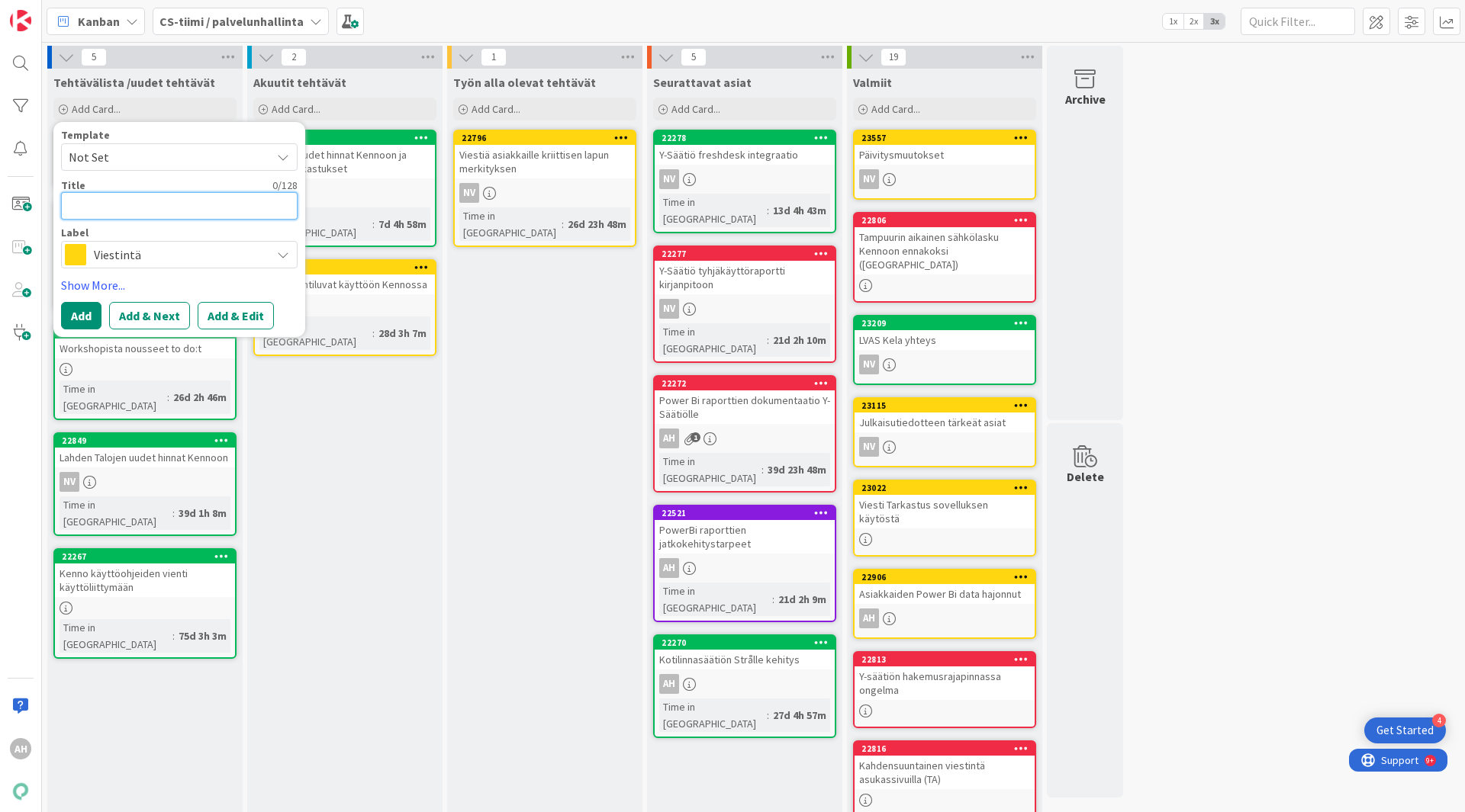
type textarea "K"
type textarea "x"
type textarea "Ky"
type textarea "x"
type textarea "Kys"
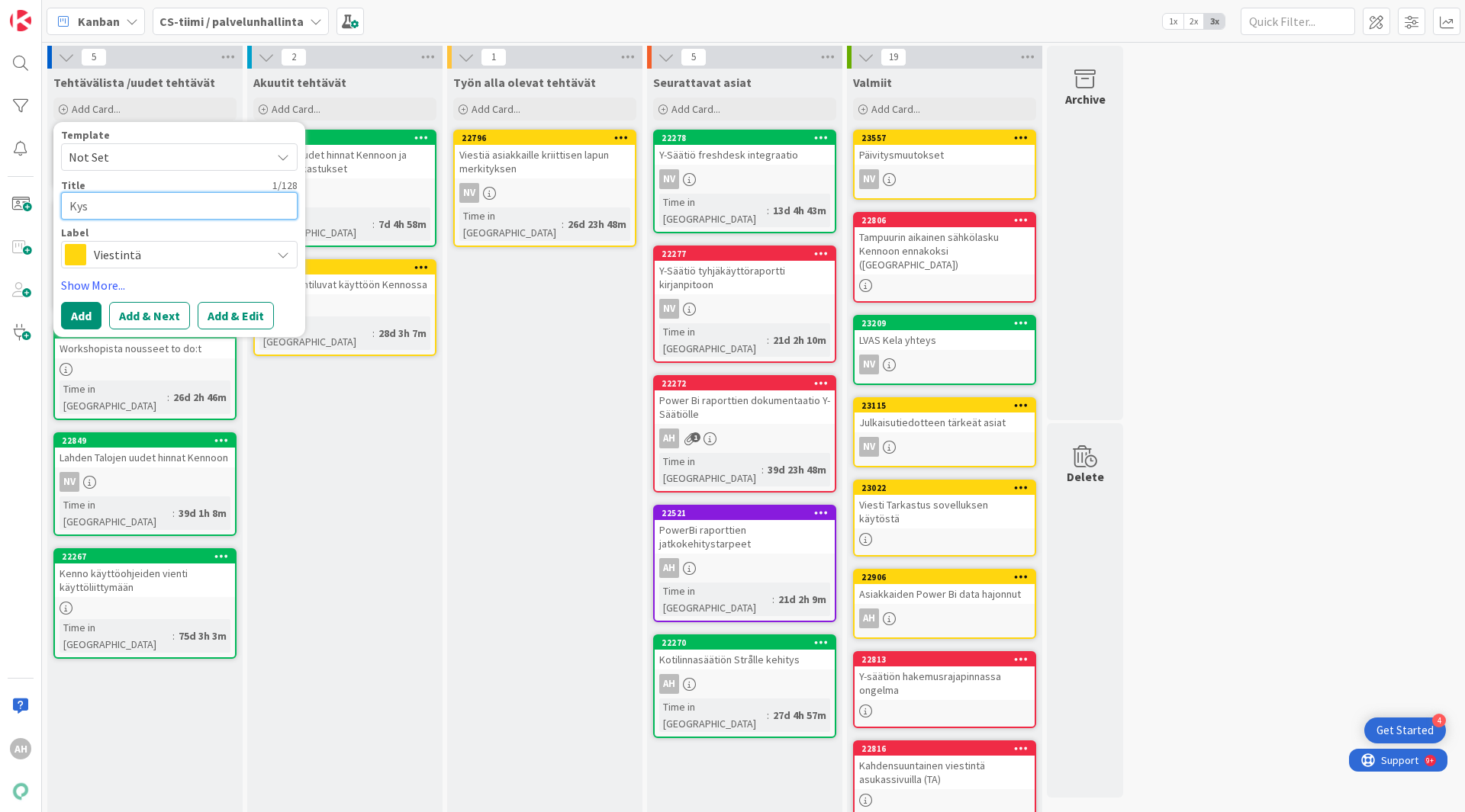
type textarea "x"
type textarea "Kysy"
type textarea "x"
type textarea "Kysym"
type textarea "x"
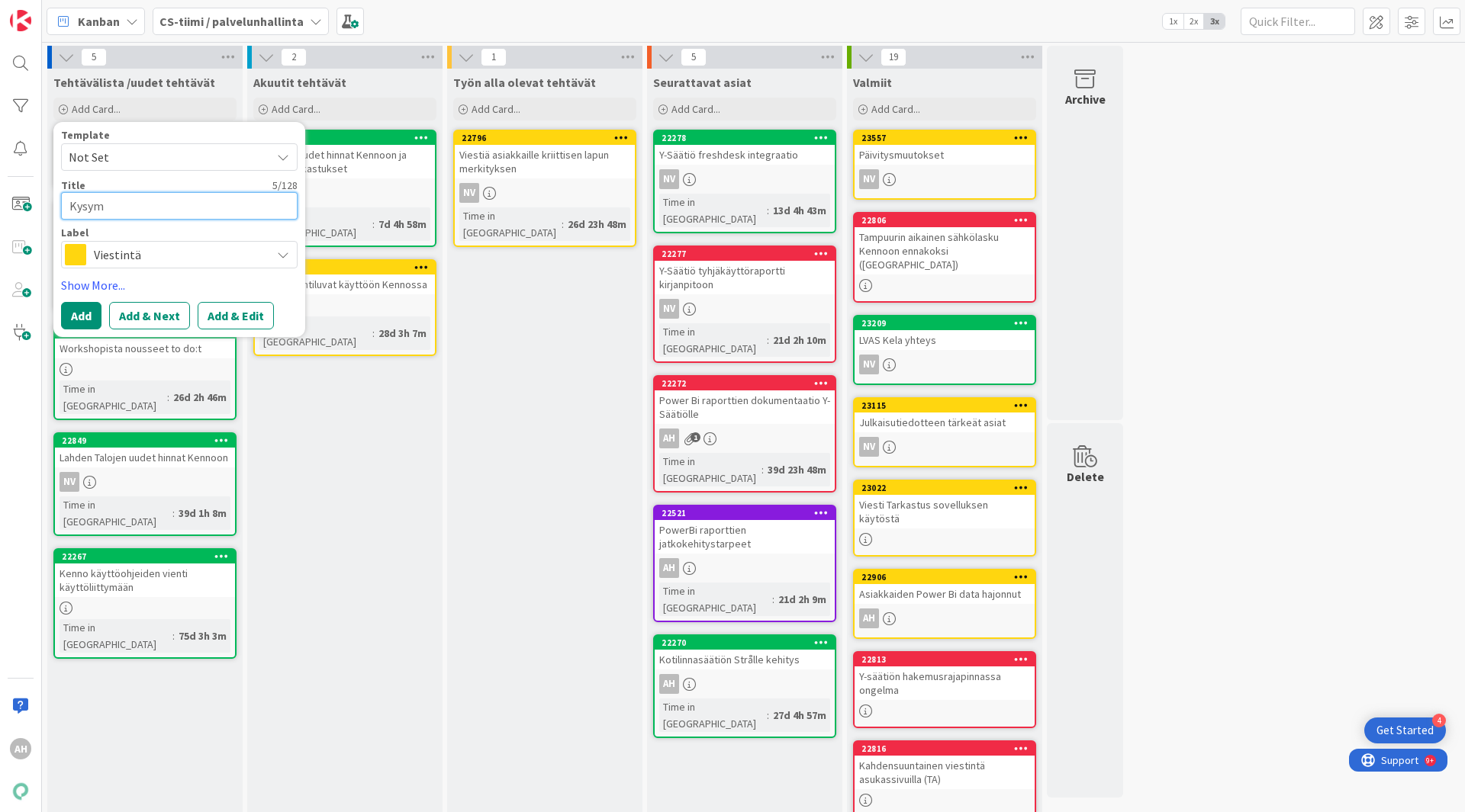
type textarea "Kysymy"
type textarea "x"
type textarea "Kysymyk"
type textarea "x"
type textarea "Kysymyks"
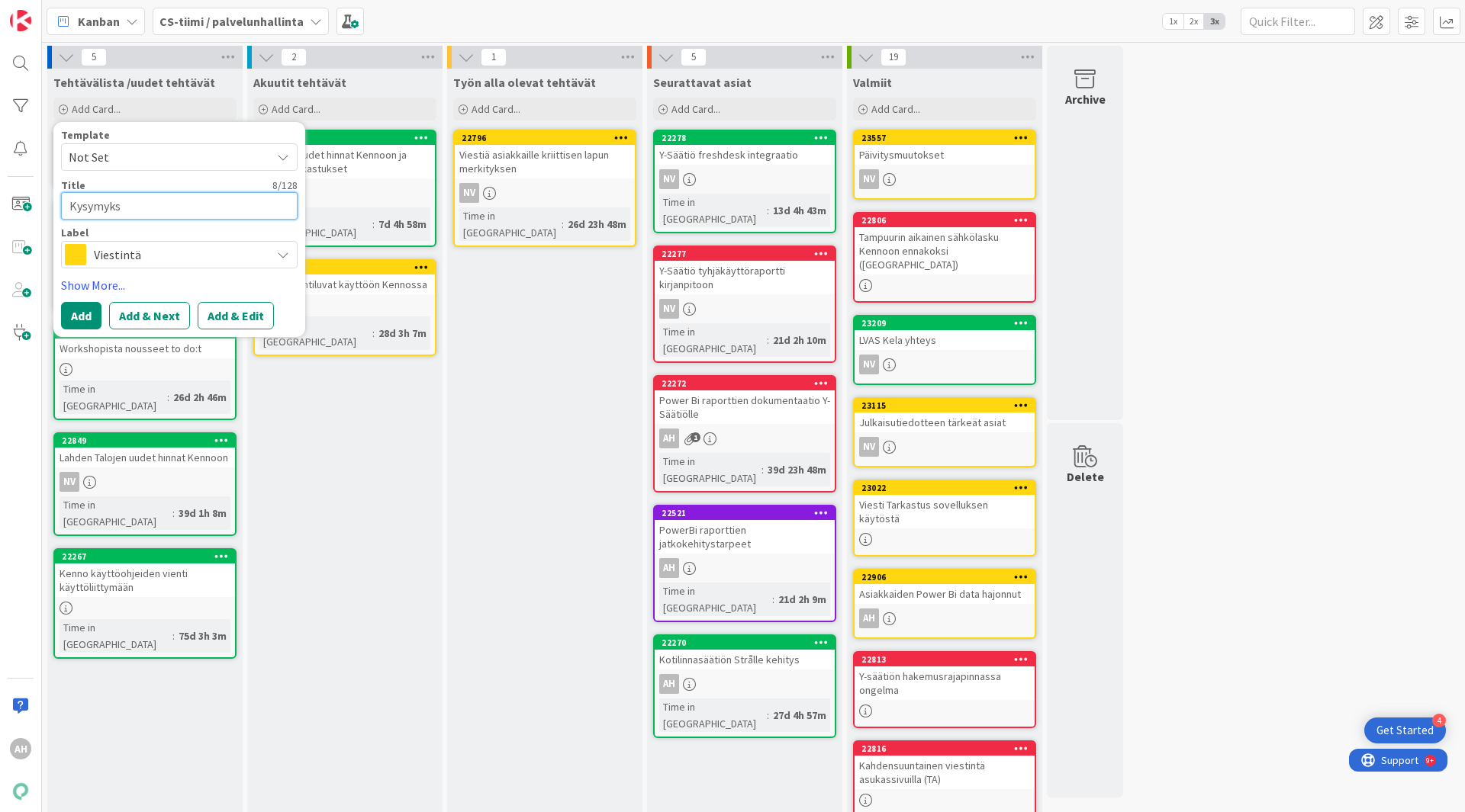
type textarea "x"
type textarea "Kysymykset"
type textarea "x"
type textarea "Kysymykset"
type textarea "x"
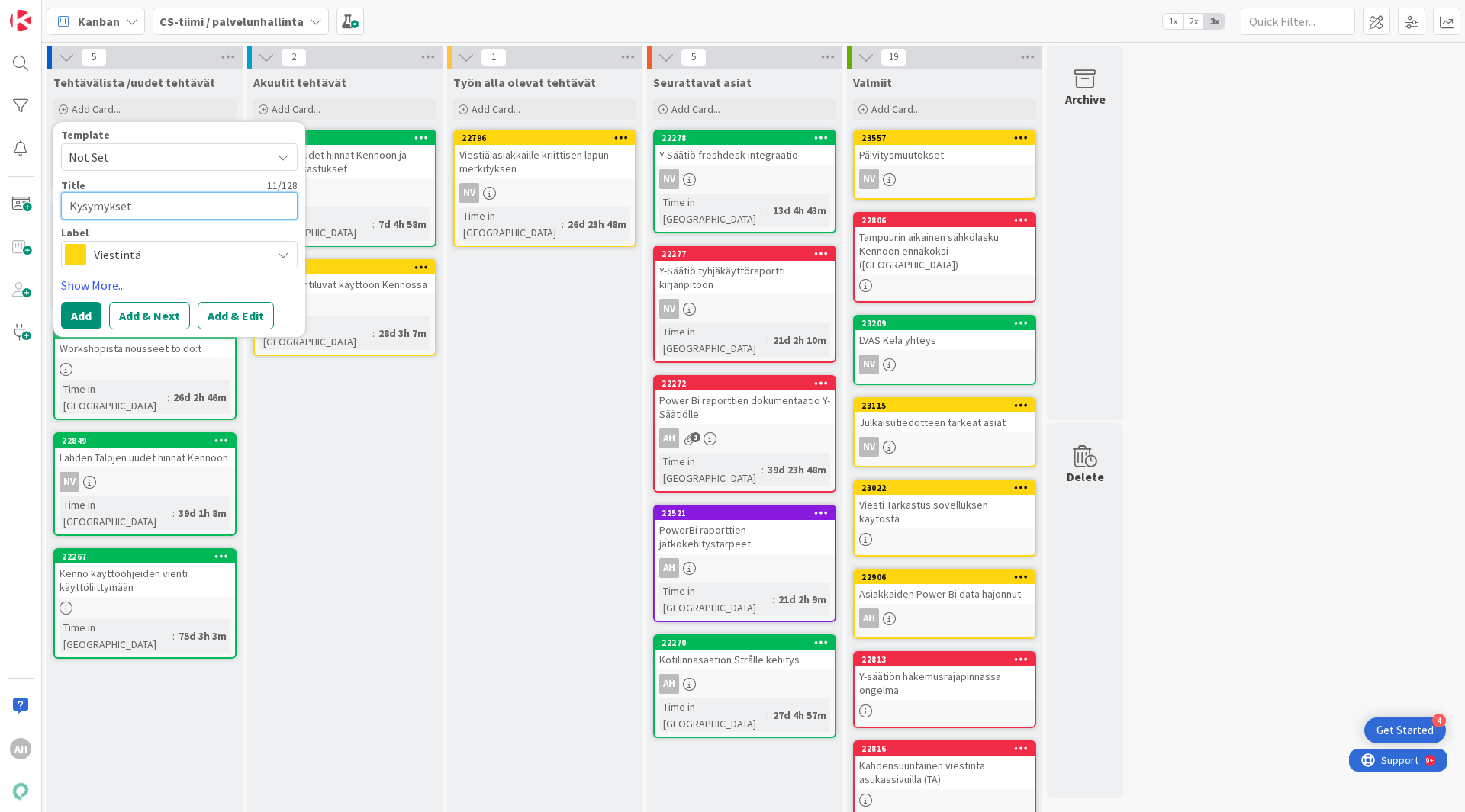
type textarea "Kysymykset Y"
type textarea "x"
type textarea "Kysymykset Y-"
type textarea "x"
type textarea "Kysymykset Y-sä"
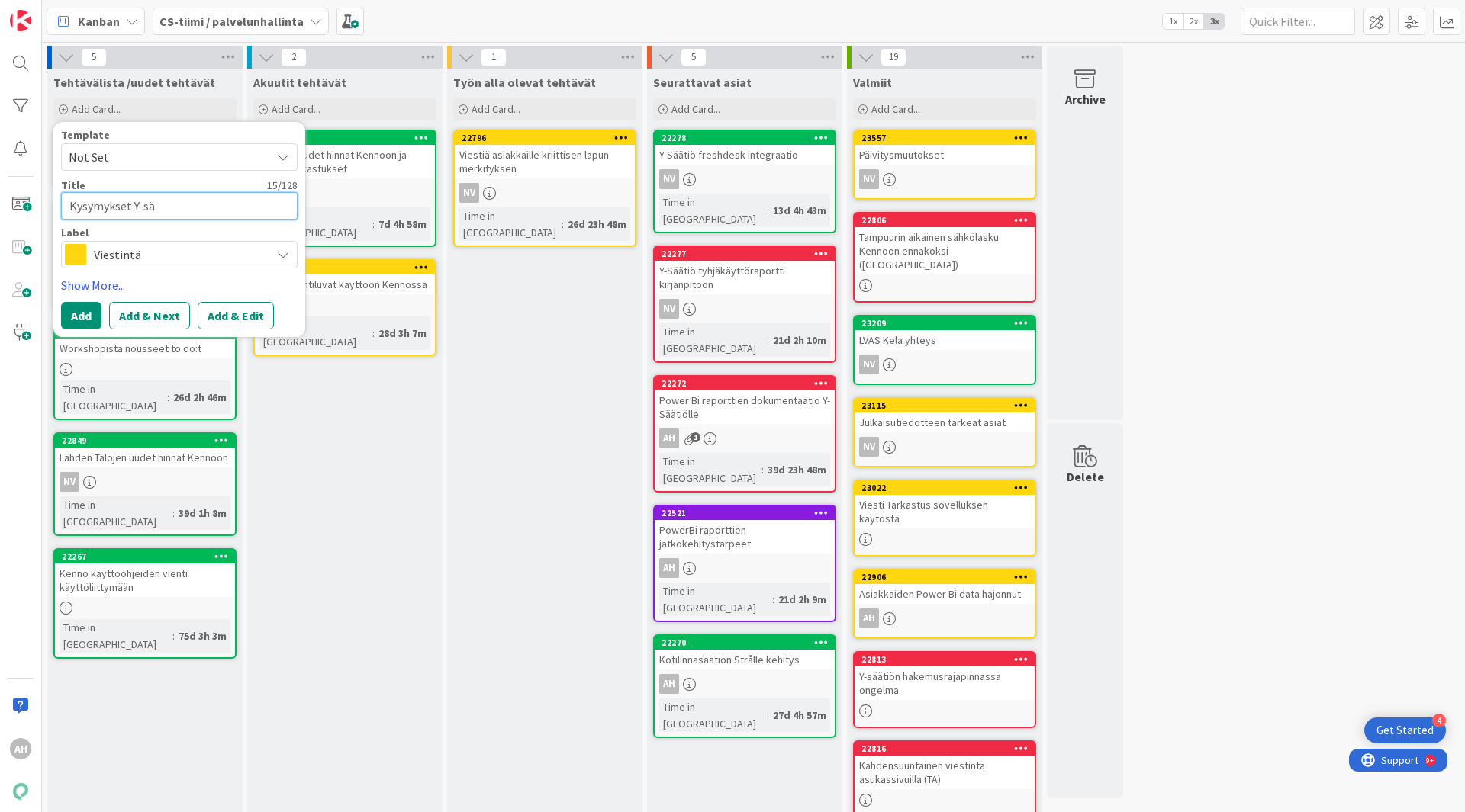
type textarea "x"
type textarea "Kysymykset Y-sää"
type textarea "x"
type textarea "Kysymykset Y-säät"
type textarea "x"
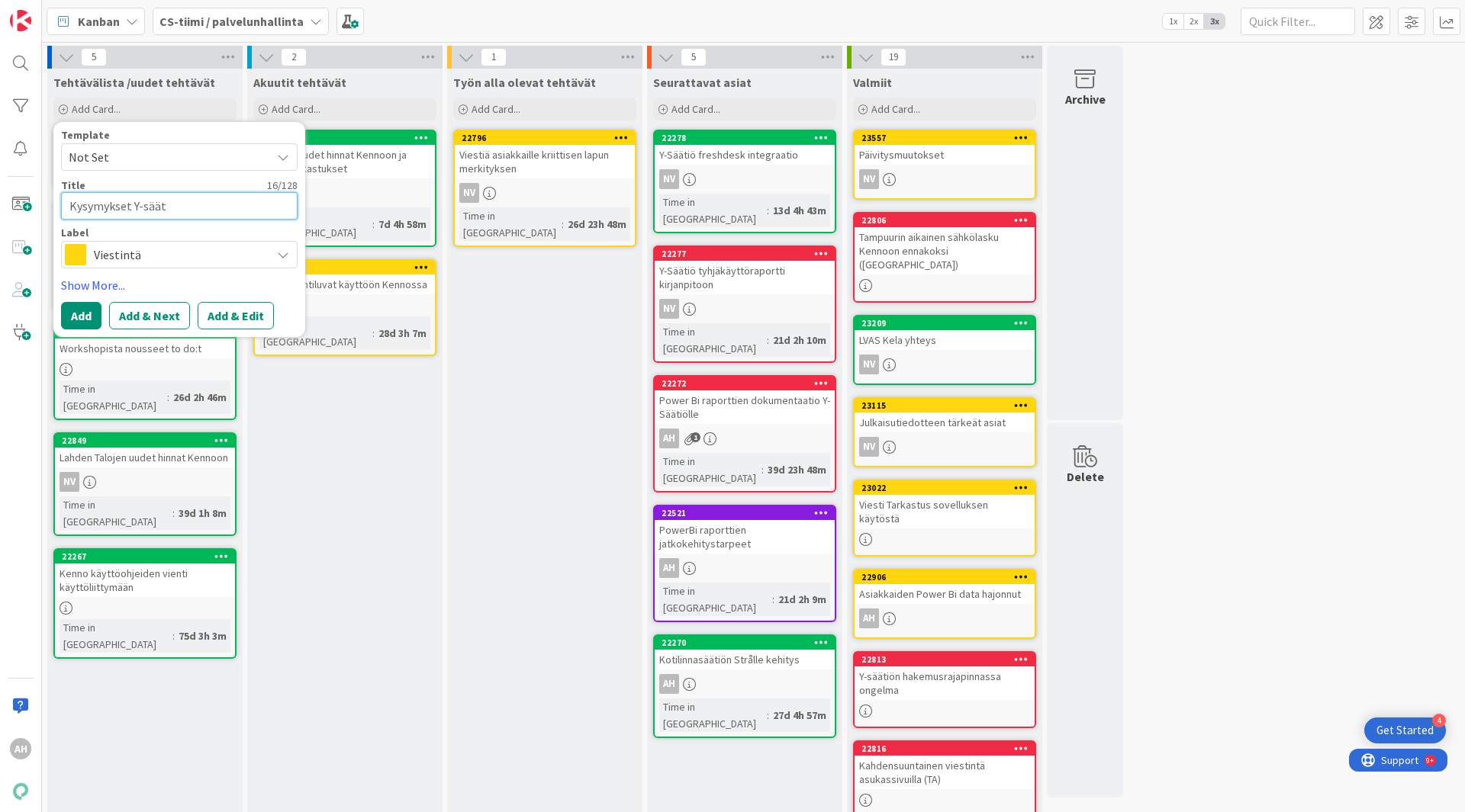
type textarea "Kysymykset Y-sääti"
type textarea "x"
type textarea "Kysymykset Y-säätiö"
type textarea "x"
type textarea "Kysymykset Y-säätiöl"
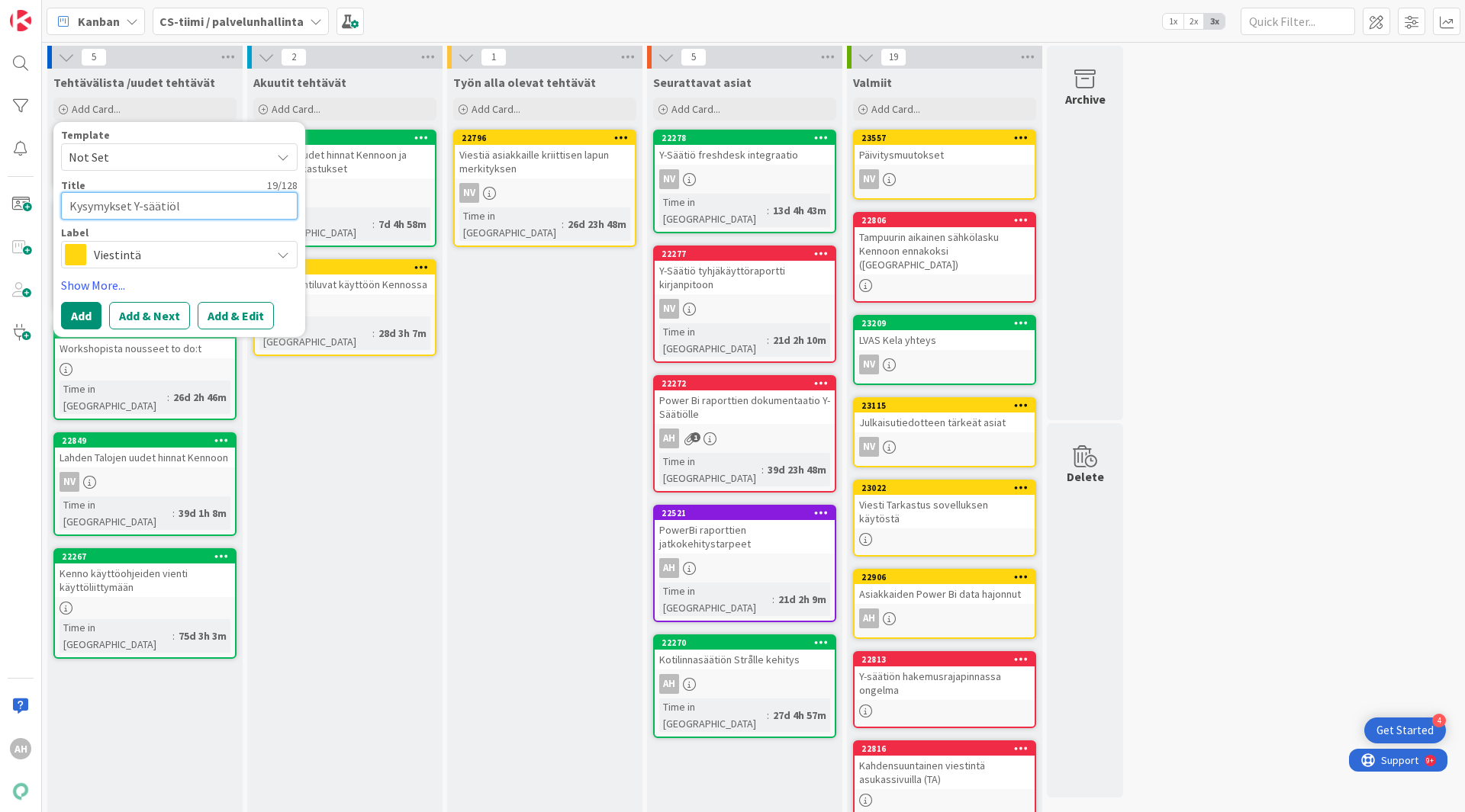
type textarea "x"
type textarea "Kysymykset Y-säätiöll"
type textarea "x"
type textarea "Kysymykset Y-säätiölle"
type textarea "x"
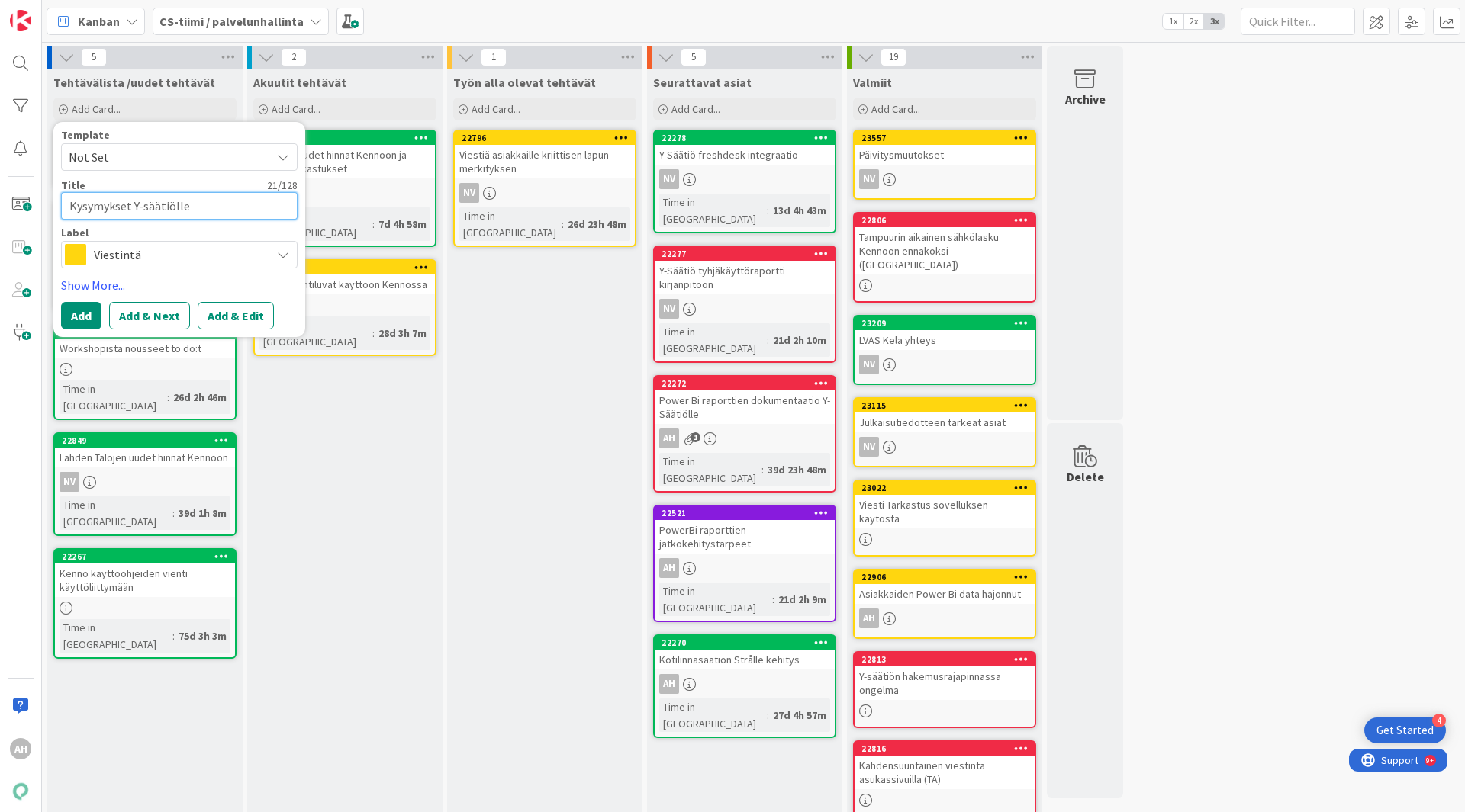
type textarea "Kysymykset Y-säätiölle"
type textarea "x"
type textarea "Kysymykset Y-säätiölle k"
type textarea "x"
type textarea "Kysymykset Y-säätiölle ki"
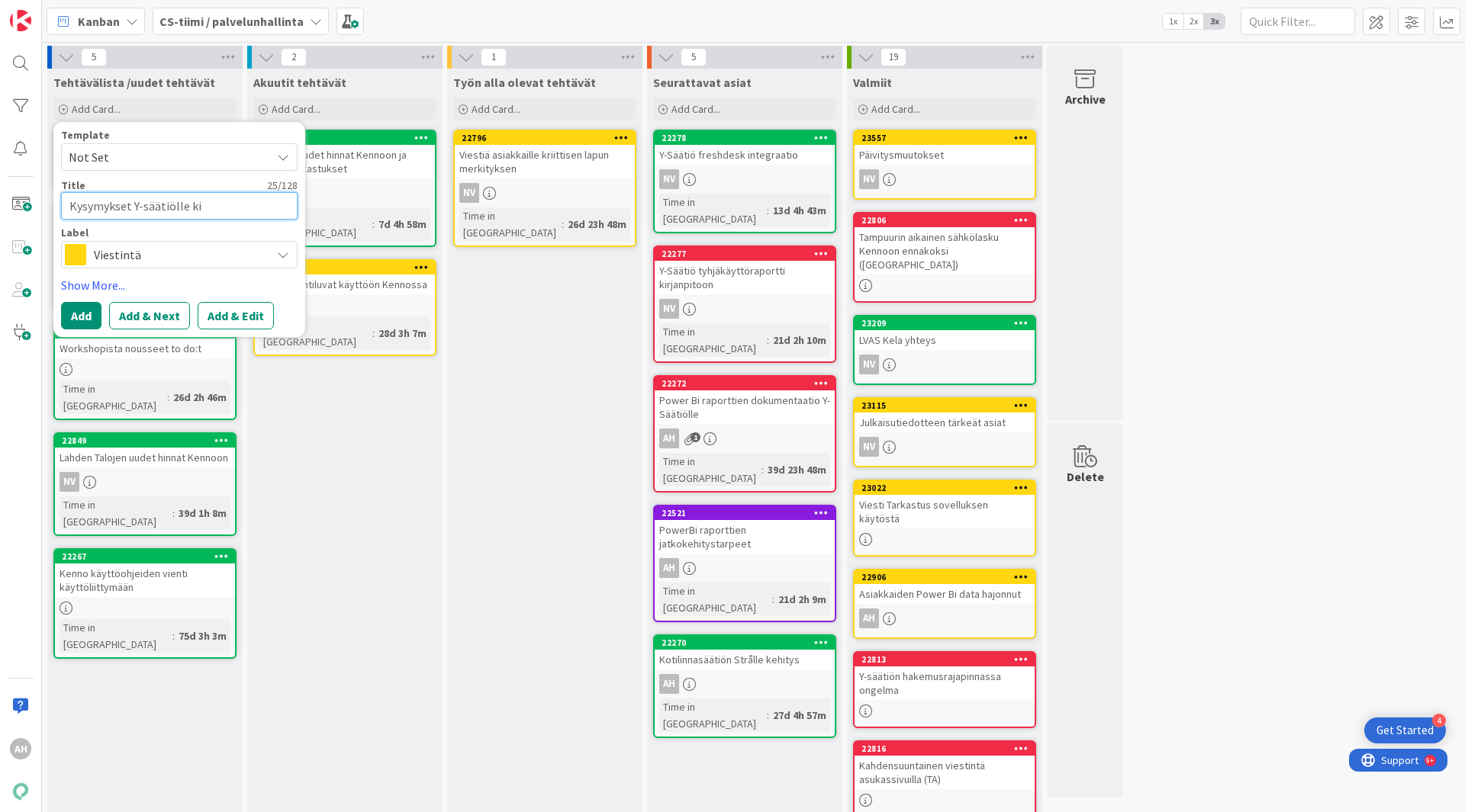
type textarea "x"
type textarea "Kysymykset Y-säätiölle kir"
type textarea "x"
type textarea "Kysymykset Y-säätiölle kirj"
type textarea "x"
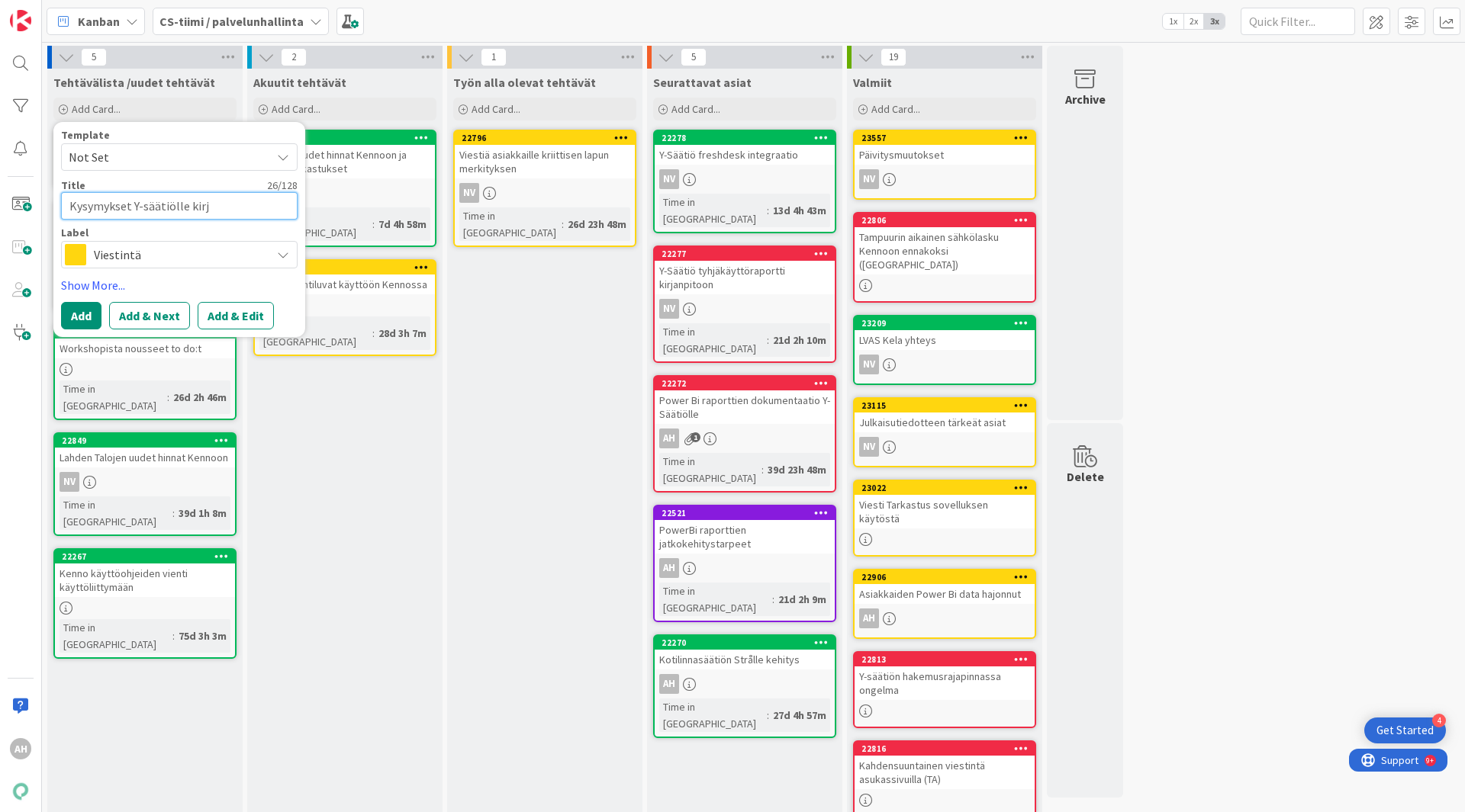
type textarea "Kysymykset Y-säätiölle kirja"
type textarea "x"
type textarea "Kysymykset Y-säätiölle kirjan"
type textarea "x"
type textarea "Kysymykset Y-säätiölle kirjanp"
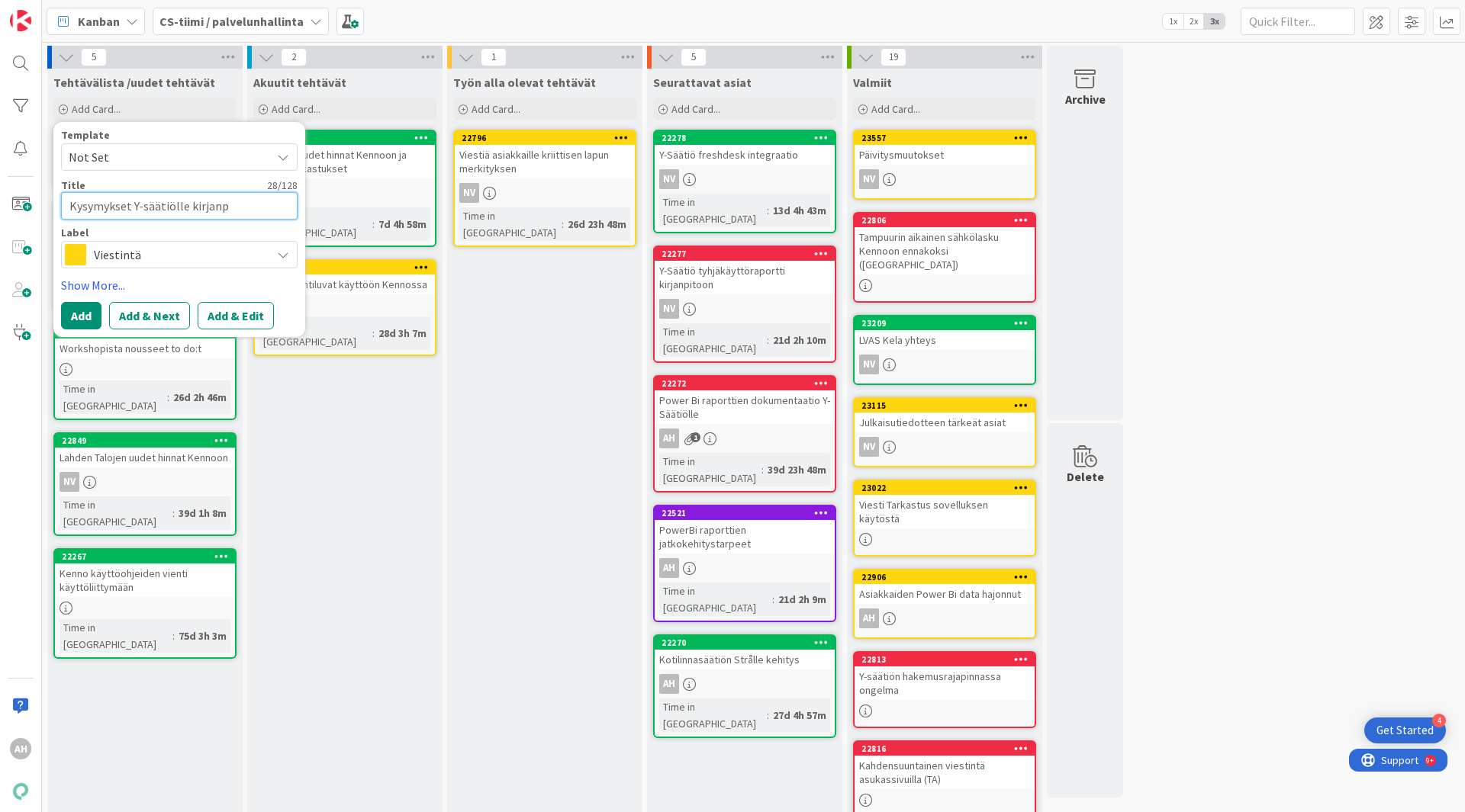
type textarea "x"
type textarea "Kysymykset Y-säätiölle kirjanpi"
type textarea "x"
type textarea "Kysymykset Y-säätiölle kirjanpit"
type textarea "x"
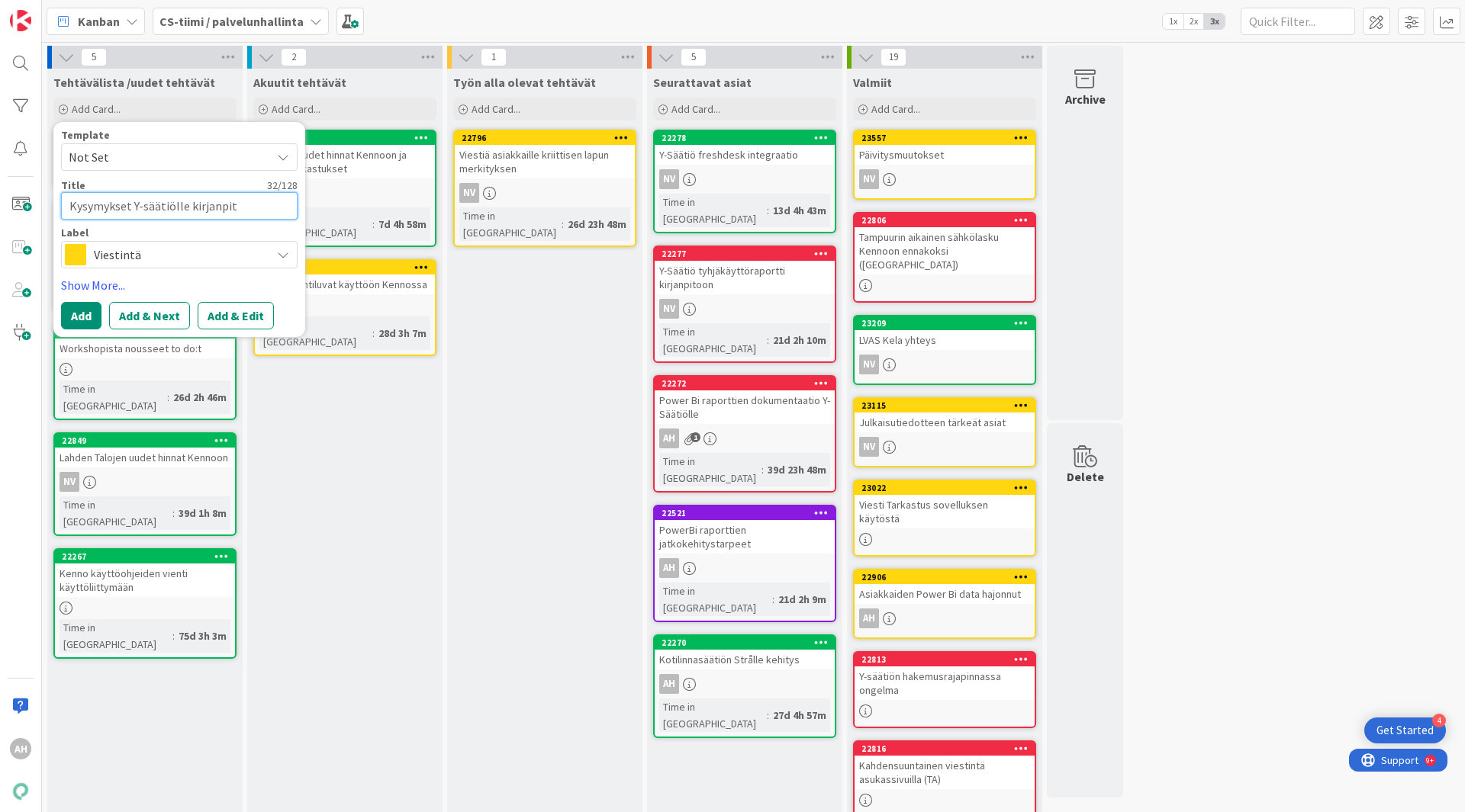
type textarea "Kysymykset Y-säätiölle kirjanpito"
type textarea "x"
type textarea "Kysymykset Y-säätiölle kirjanpitoo"
type textarea "x"
type textarea "Kysymykset Y-säätiölle kirjanpitoon"
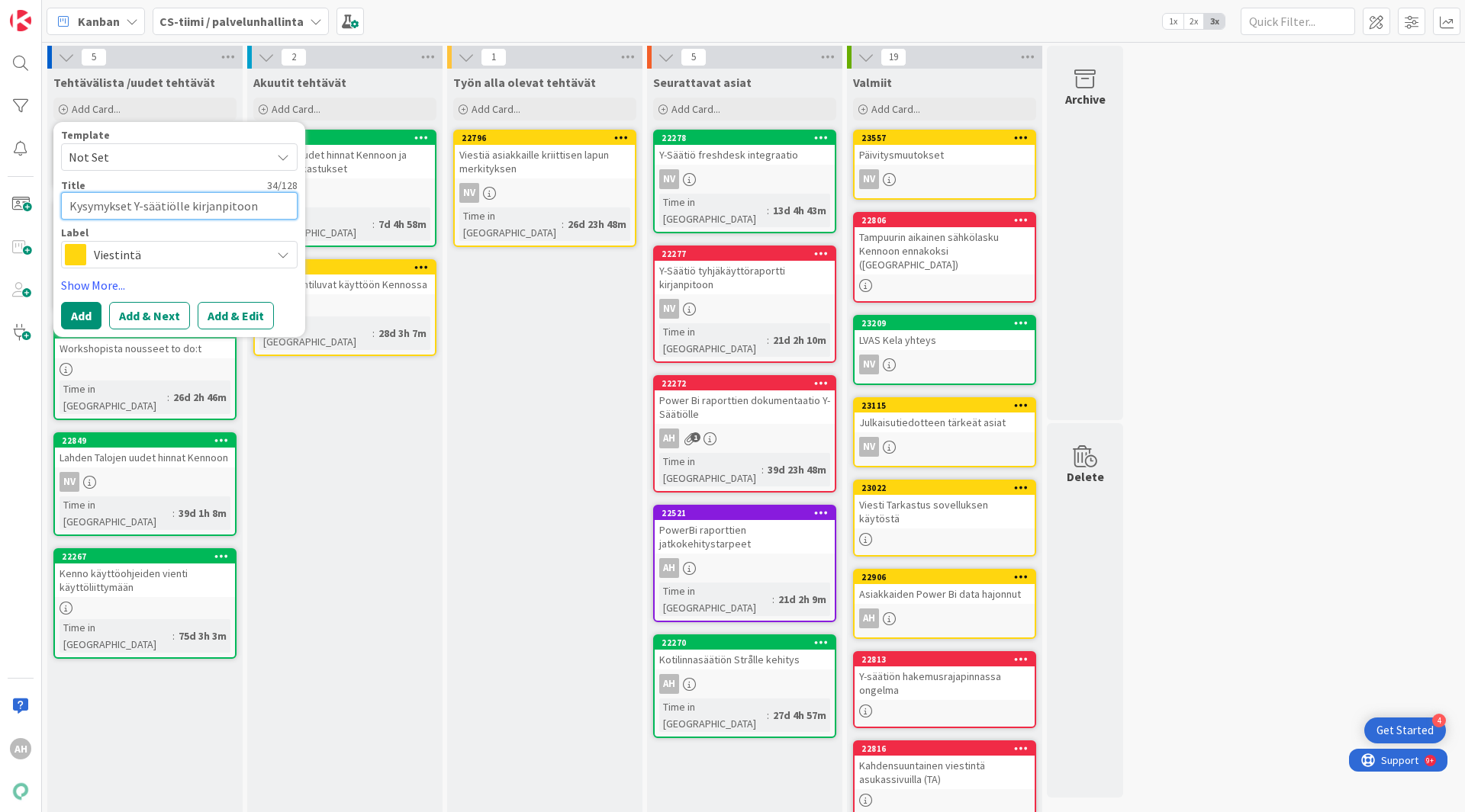
type textarea "x"
type textarea "Kysymykset Y-säätiölle kirjanpitoon"
type textarea "x"
type textarea "Kysymykset Y-säätiölle kirjanpitoon l"
type textarea "x"
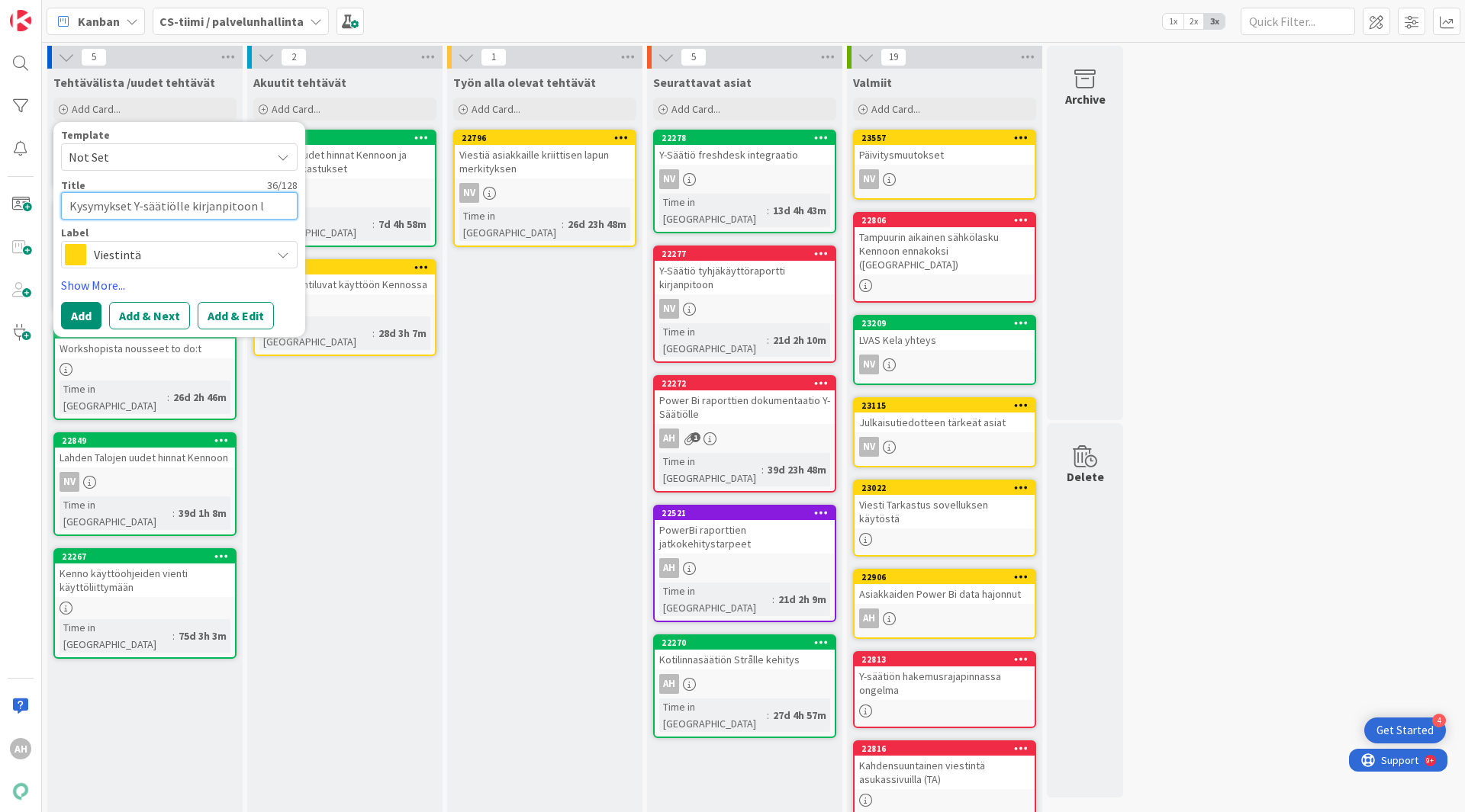
type textarea "Kysymykset Y-säätiölle kirjanpitoon li"
type textarea "x"
type textarea "Kysymykset Y-säätiölle kirjanpitoon lii"
type textarea "x"
type textarea "Kysymykset Y-säätiölle kirjanpitoon liit"
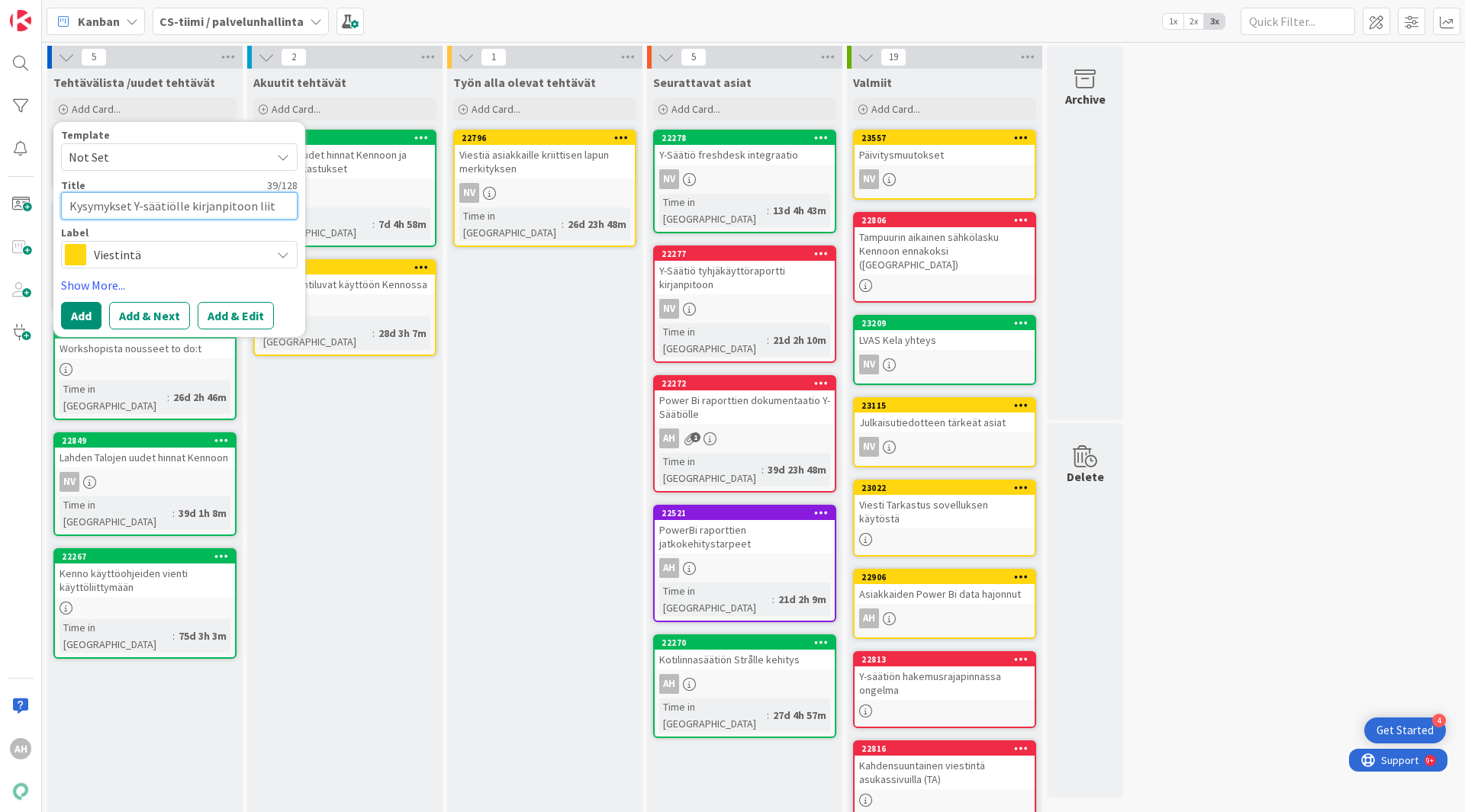
type textarea "x"
type textarea "Kysymykset Y-säätiölle kirjanpitoon liitt"
type textarea "x"
type textarea "Kysymykset Y-säätiölle kirjanpitoon liitty"
type textarea "x"
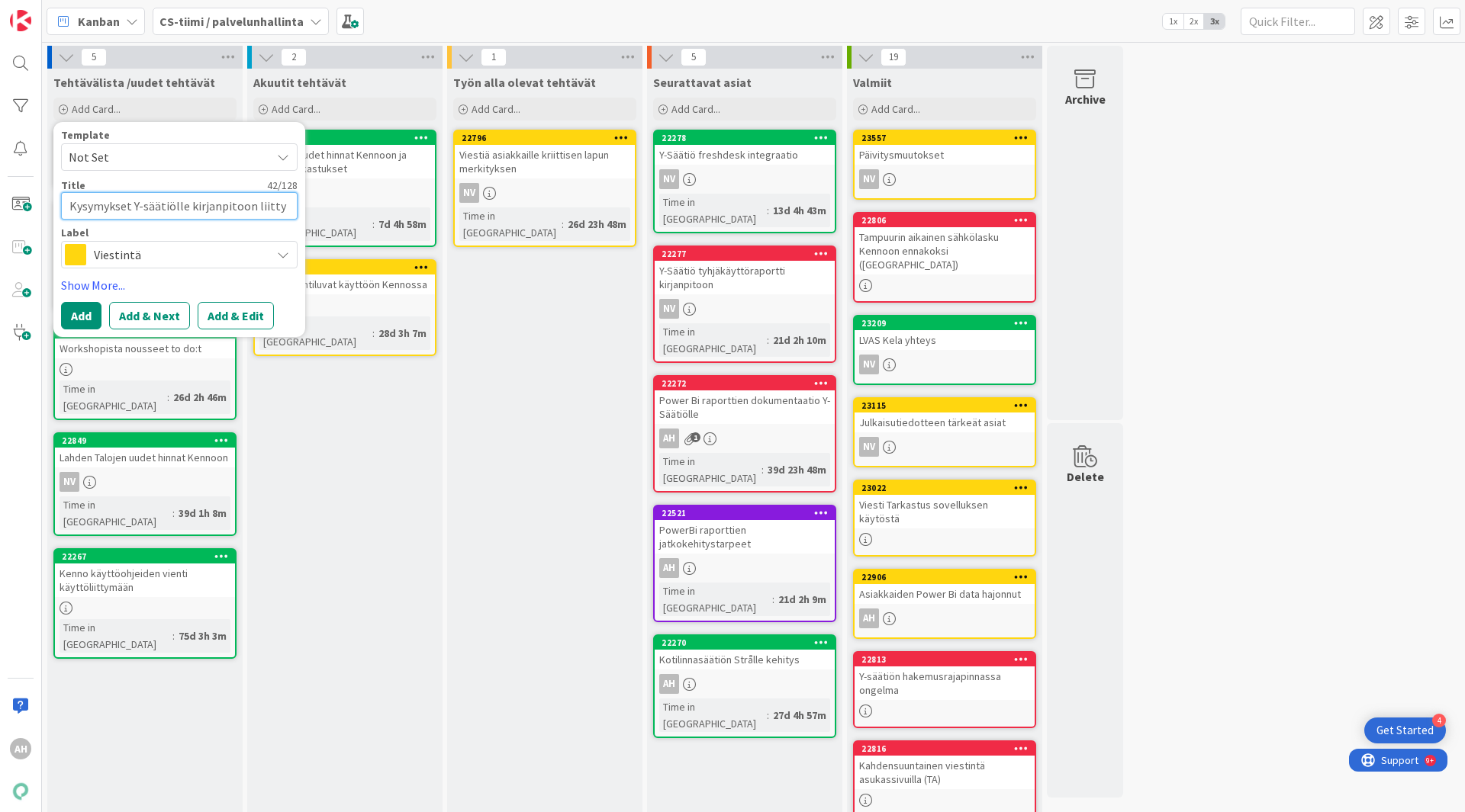
type textarea "Kysymykset Y-säätiölle kirjanpitoon liittye"
type textarea "x"
type textarea "Kysymykset Y-säätiölle kirjanpitoon liittyen"
click at [77, 317] on button "Add" at bounding box center [81, 315] width 41 height 27
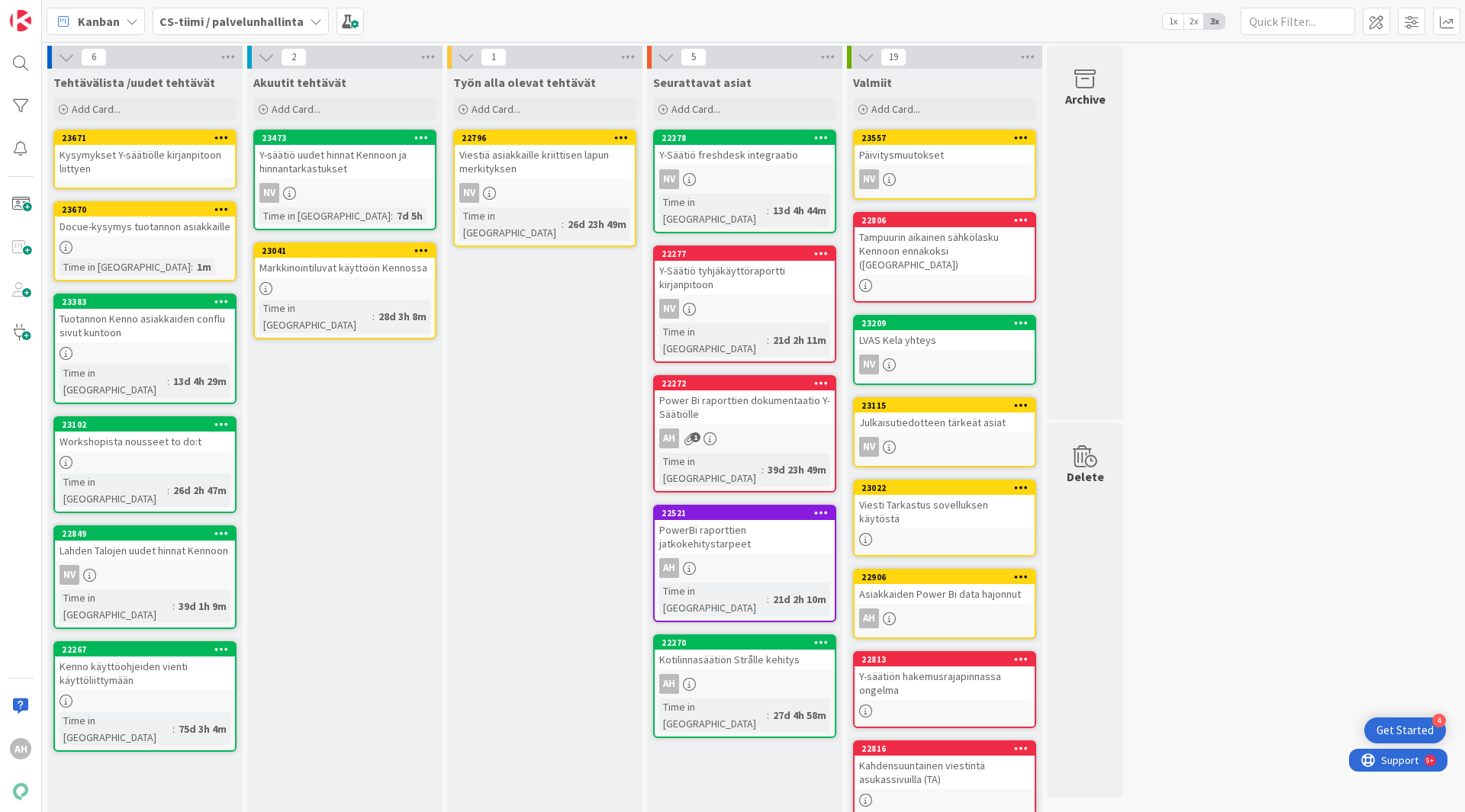
click at [155, 159] on div "Kysymykset Y-säätiölle kirjanpitoon liittyen" at bounding box center [144, 162] width 180 height 34
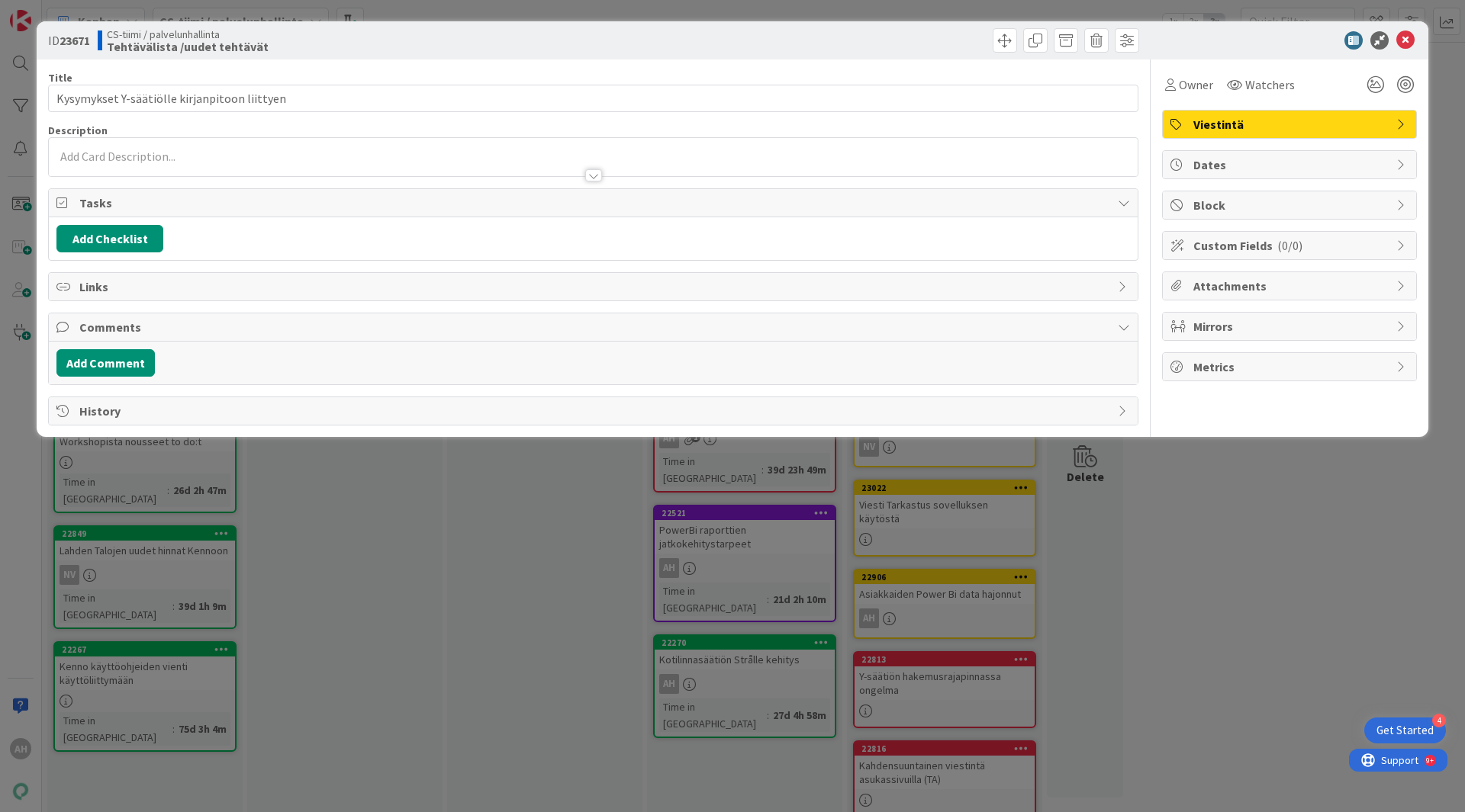
click at [281, 152] on p at bounding box center [593, 157] width 1074 height 17
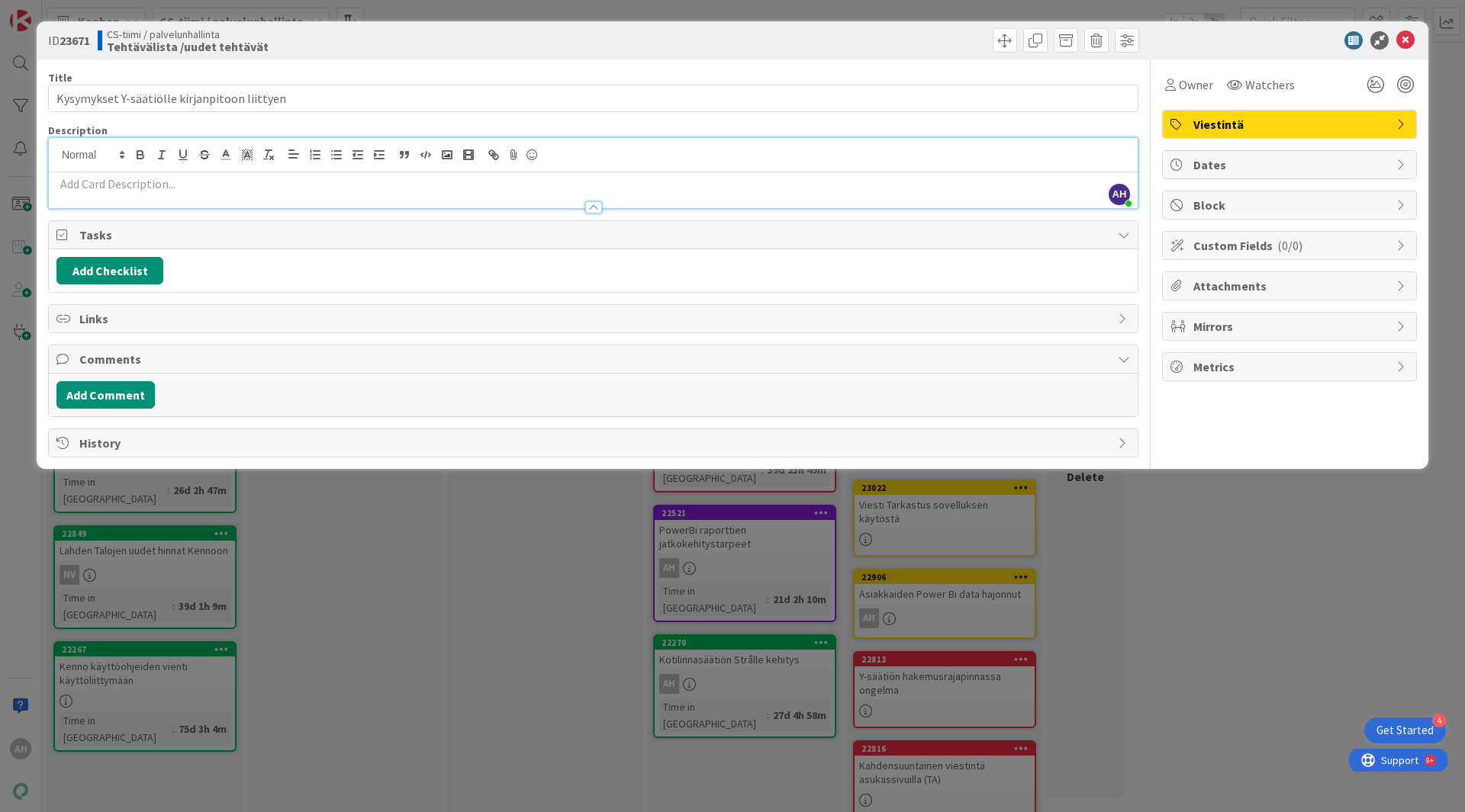
click at [123, 192] on div at bounding box center [593, 200] width 1089 height 16
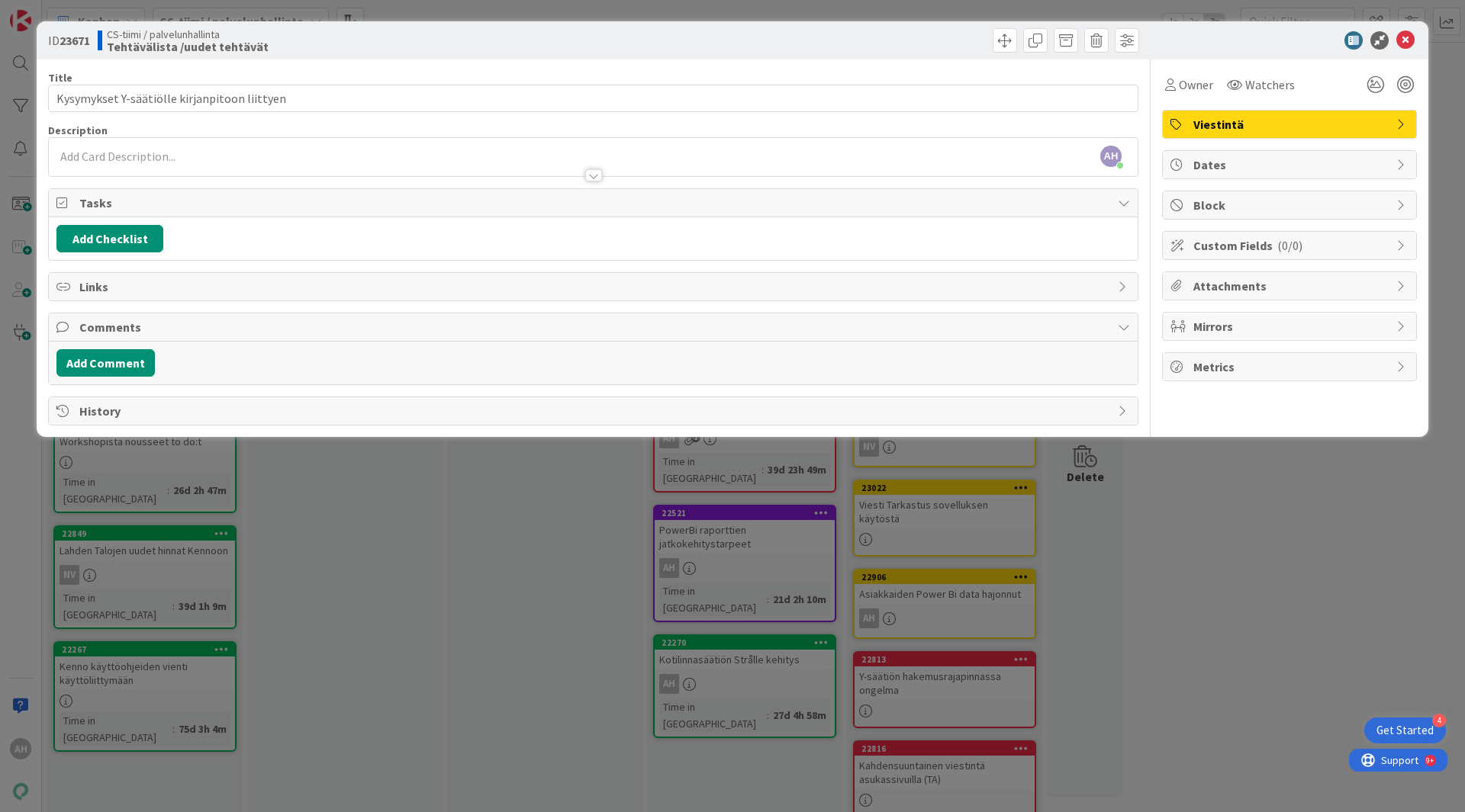
click at [105, 158] on p at bounding box center [593, 157] width 1074 height 17
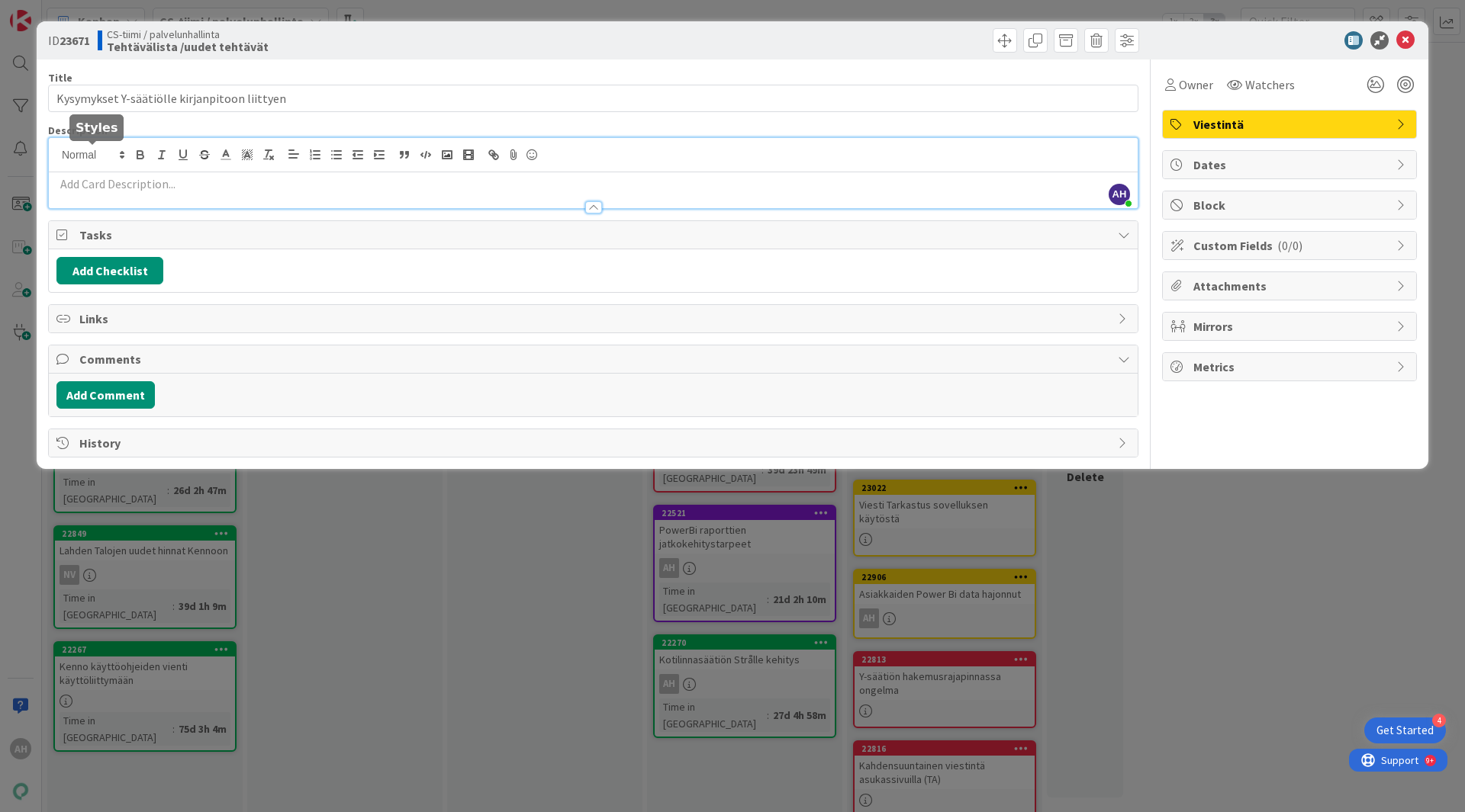
click at [94, 177] on p at bounding box center [593, 184] width 1074 height 17
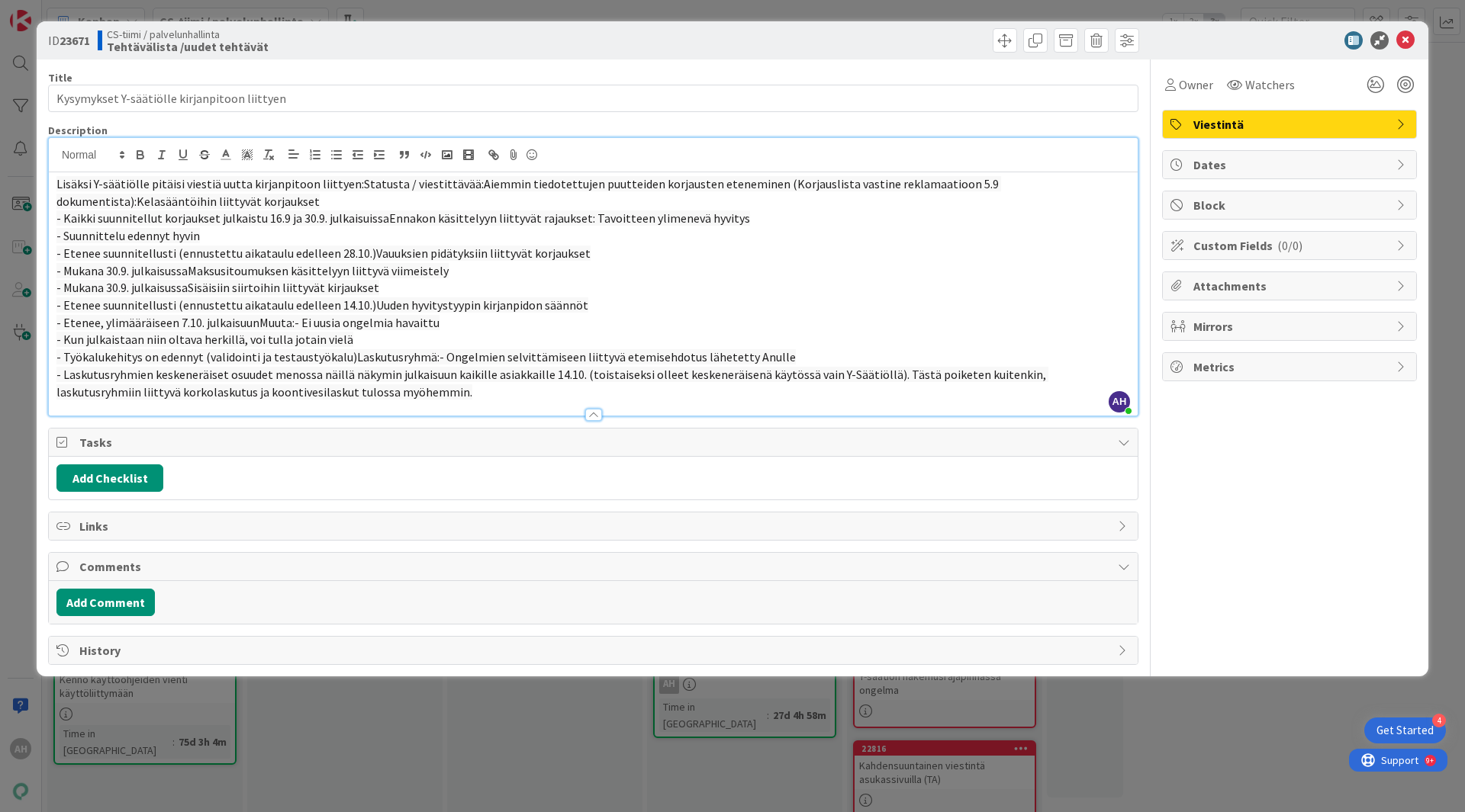
click at [679, 268] on p "- Mukana 30.9. julkaisussaMaksusitoumuksen käsittelyyn liittyvä viimeistely" at bounding box center [593, 271] width 1074 height 17
click at [1403, 45] on icon at bounding box center [1405, 40] width 18 height 18
